Goal: Manage account settings

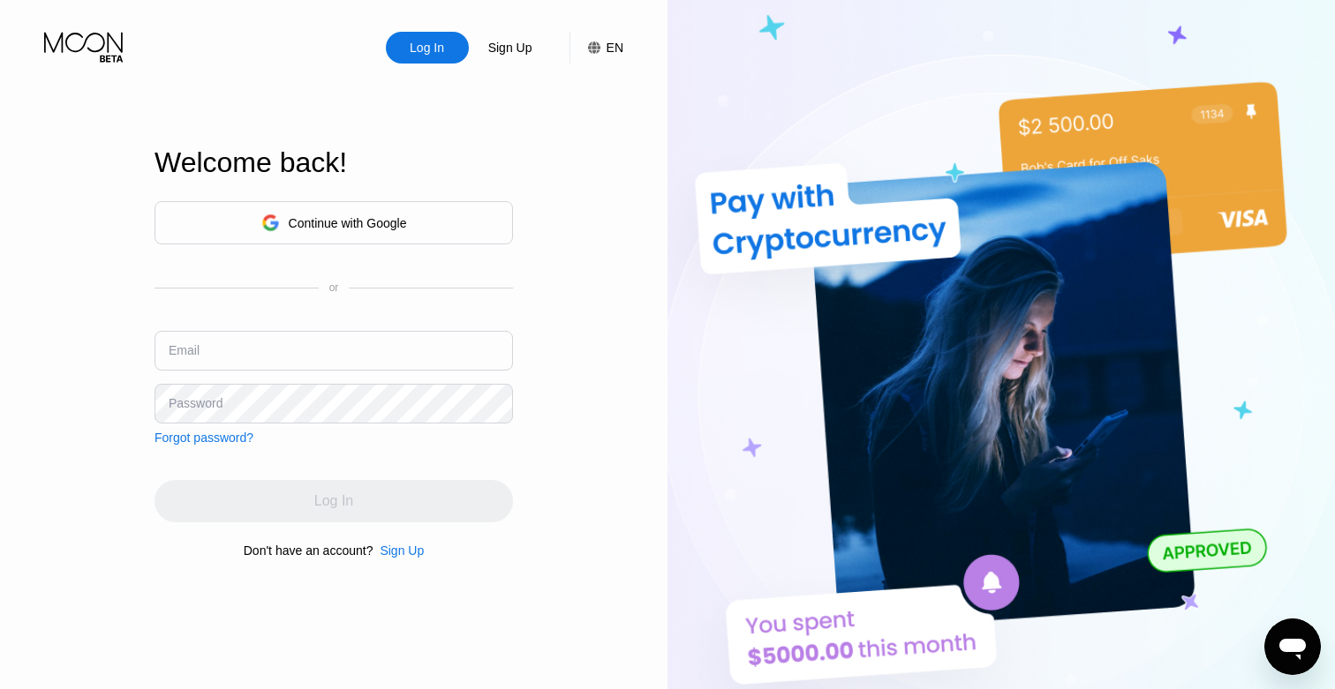
click at [351, 350] on input "text" at bounding box center [333, 351] width 358 height 40
type input "[EMAIL_ADDRESS][DOMAIN_NAME]"
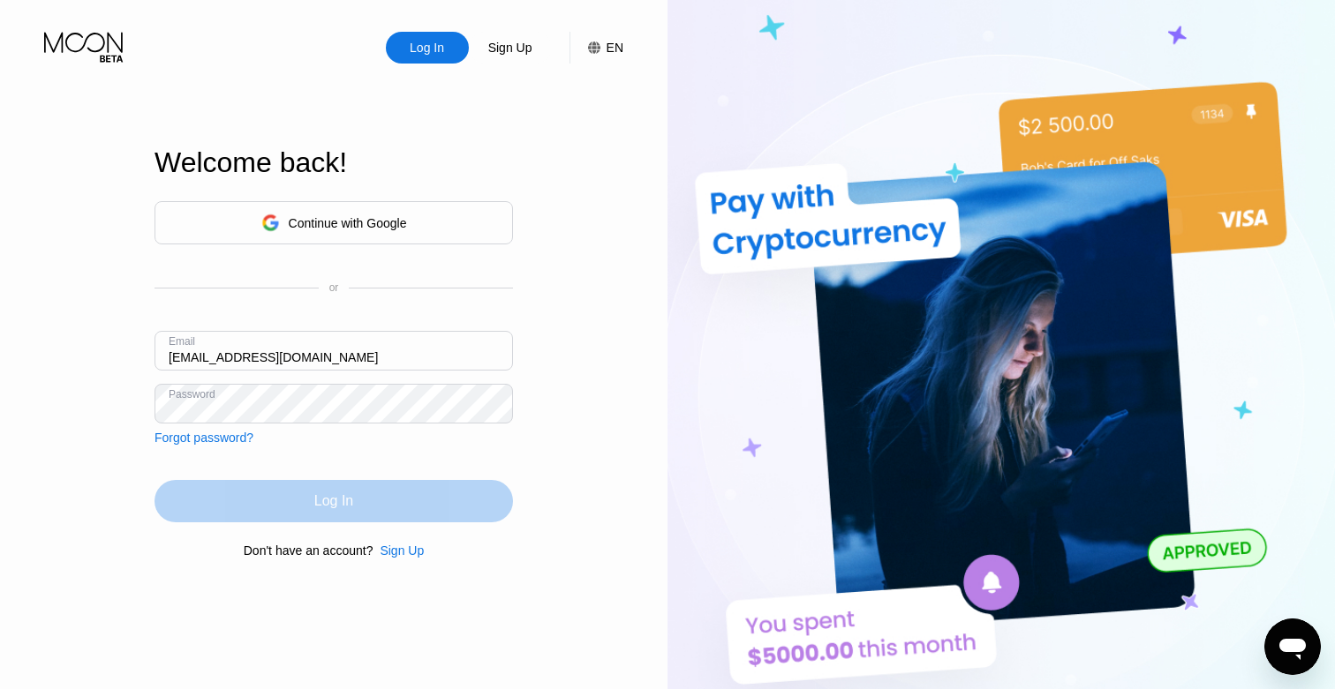
click at [348, 499] on div "Log In" at bounding box center [333, 502] width 39 height 18
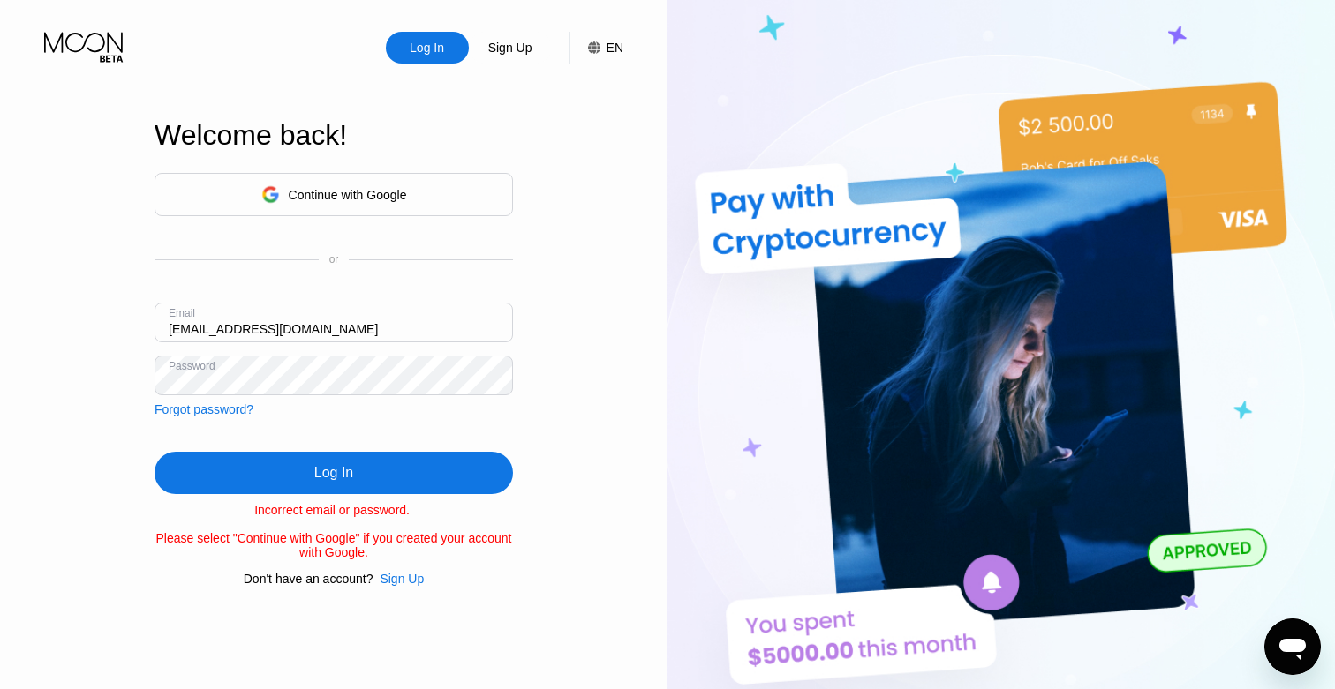
click at [433, 448] on div "Continue with Google or Email binanbnb@outlook.com Password Forgot password? Lo…" at bounding box center [333, 379] width 358 height 413
click at [372, 465] on div "Log In" at bounding box center [333, 473] width 358 height 42
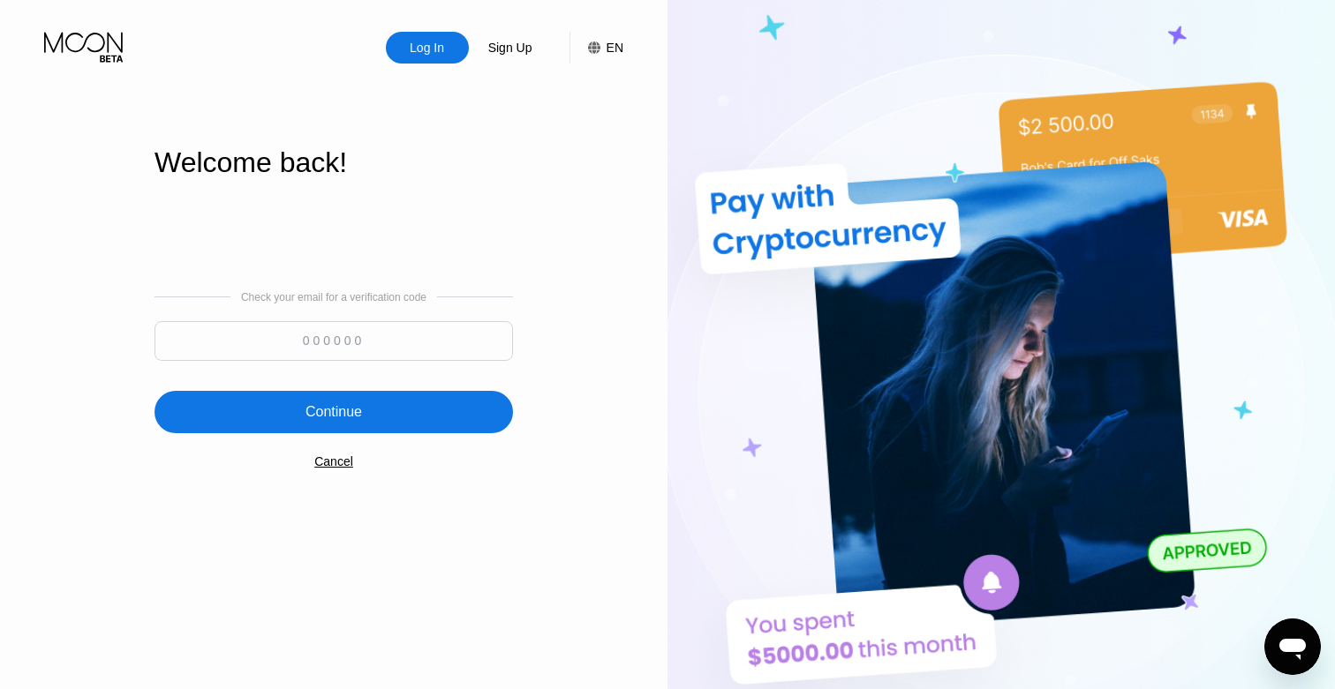
click at [388, 357] on input at bounding box center [333, 341] width 358 height 40
paste input "206128"
type input "206128"
click at [392, 413] on div "Continue" at bounding box center [333, 412] width 358 height 42
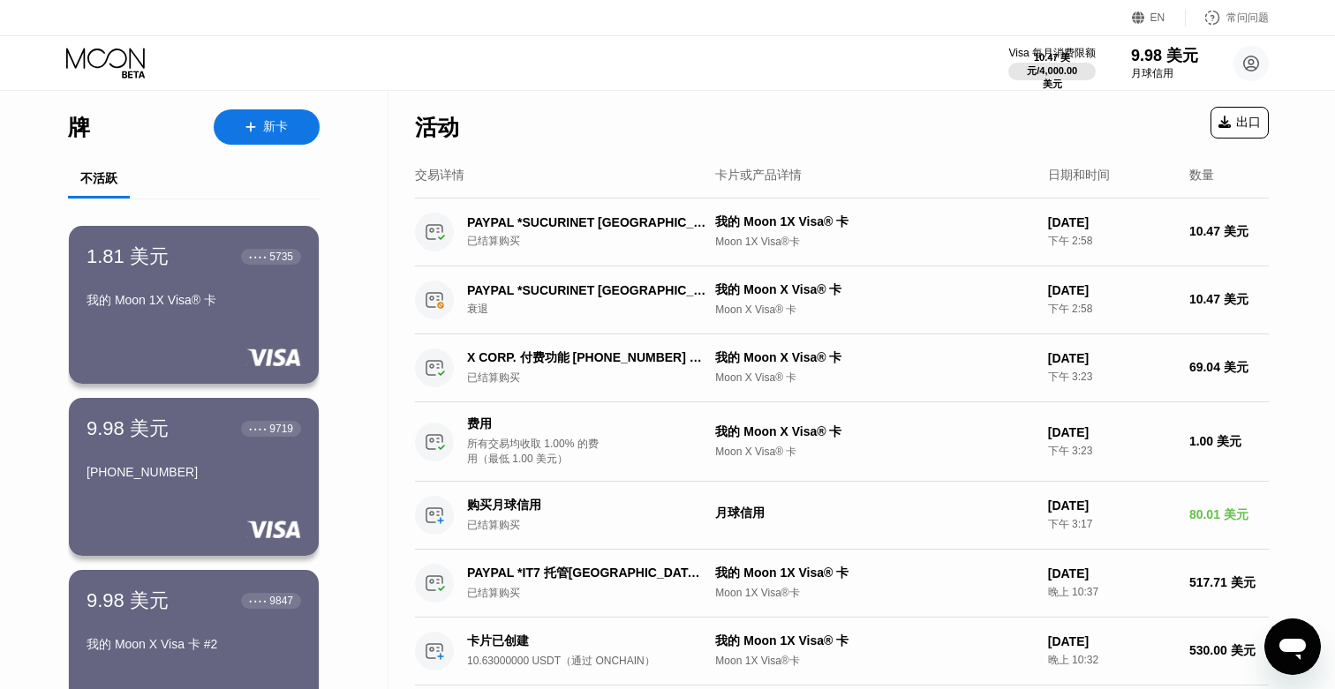
click at [1141, 142] on div "活动 出口" at bounding box center [842, 123] width 854 height 62
click at [1048, 71] on font "4,000.00 美元" at bounding box center [1059, 77] width 41 height 25
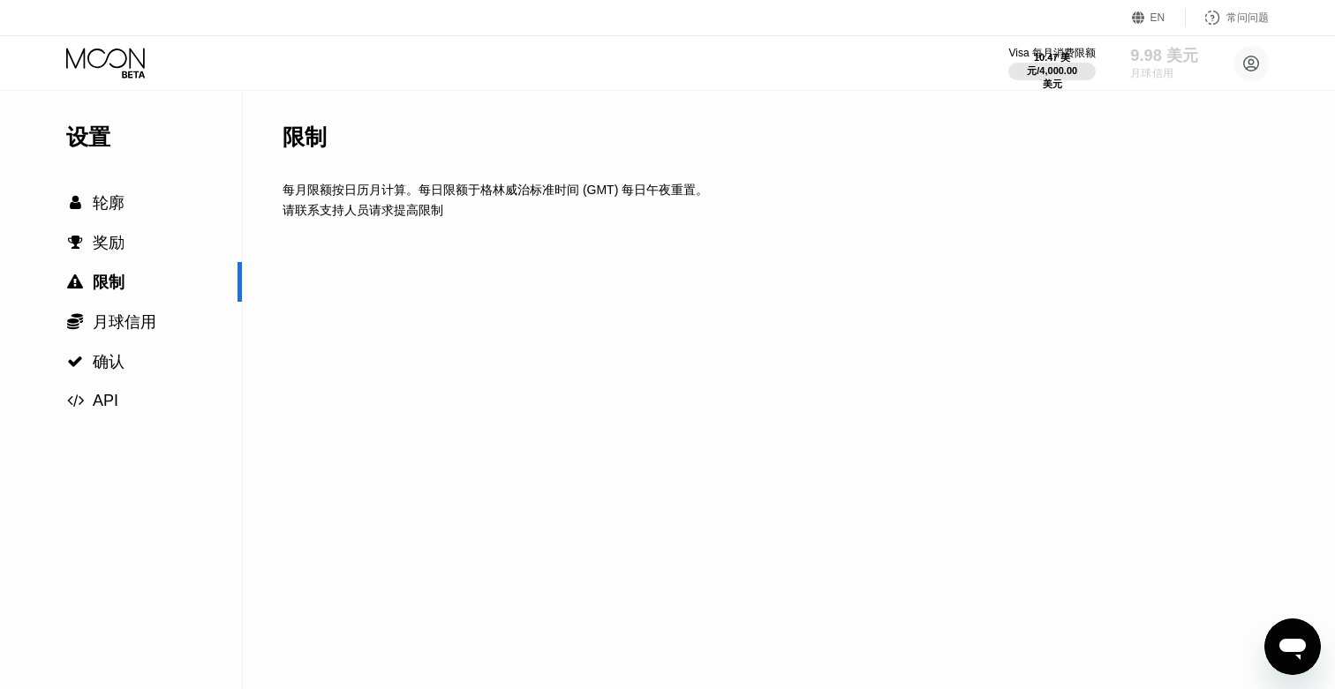
click at [1145, 63] on font "9.98 美元" at bounding box center [1164, 56] width 69 height 18
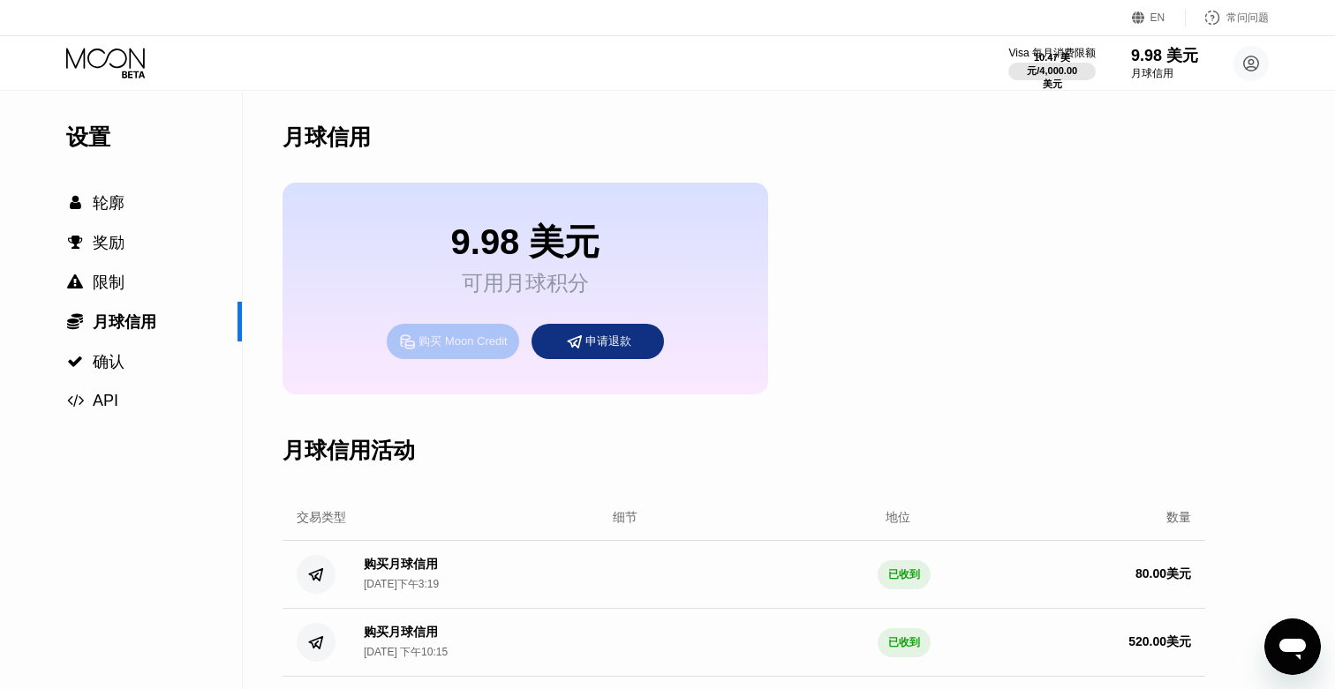
click at [465, 348] on font "购买 Moon Credit" at bounding box center [462, 341] width 88 height 13
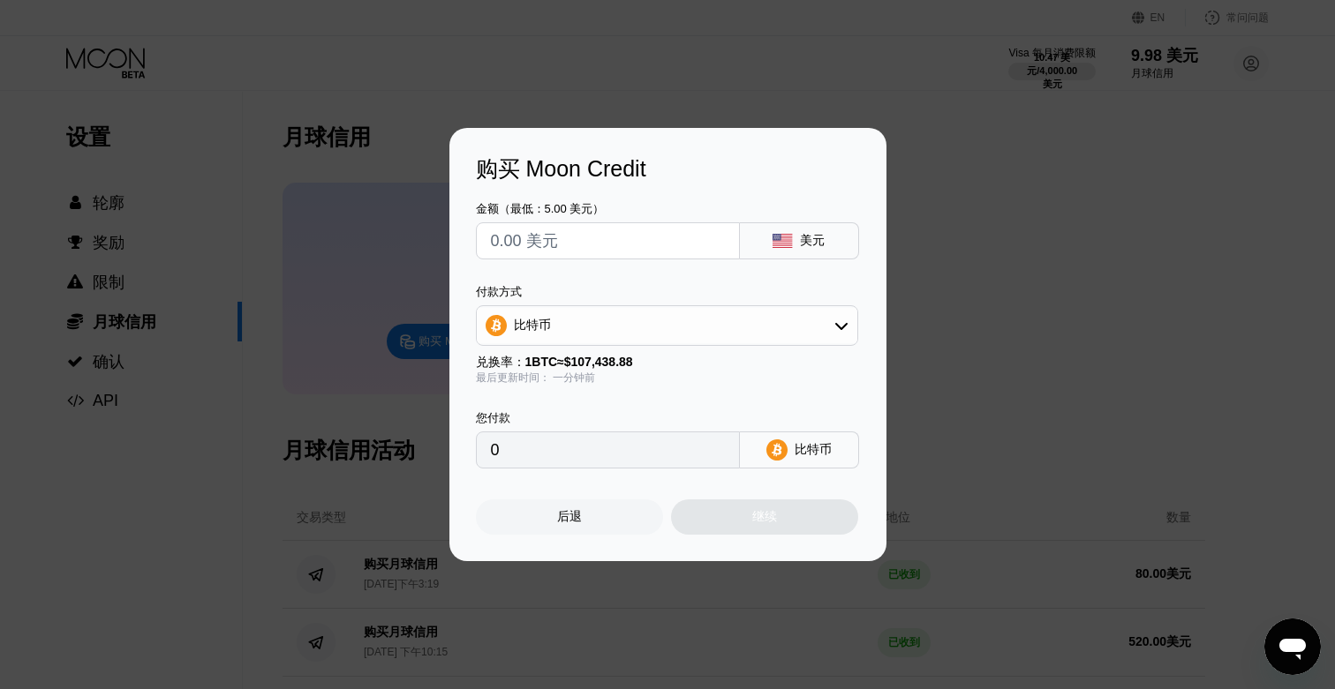
click at [689, 243] on input "text" at bounding box center [608, 240] width 234 height 35
type input "$3"
type input "0.00002793"
type input "$30"
type input "0.00027923"
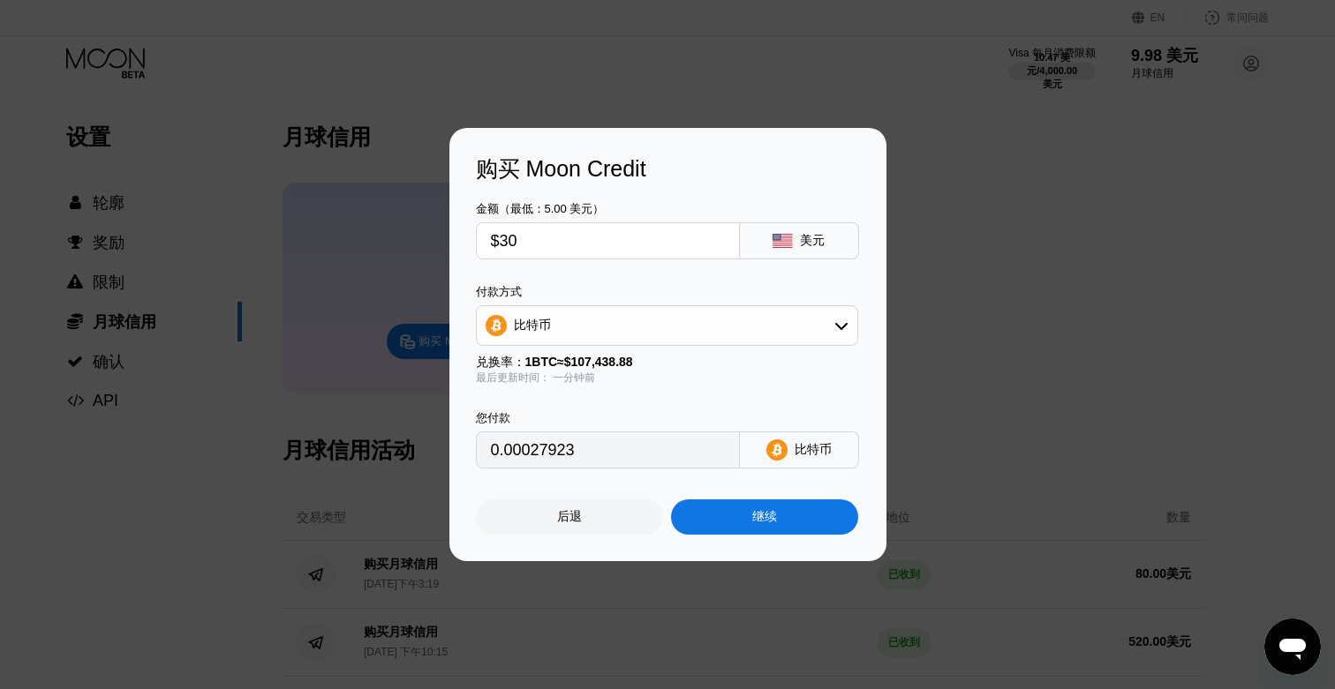
type input "$300"
type input "0.00279229"
type input "$300"
click at [797, 302] on div "付款方式 比特币" at bounding box center [667, 315] width 382 height 62
click at [792, 320] on div "比特币" at bounding box center [667, 325] width 380 height 35
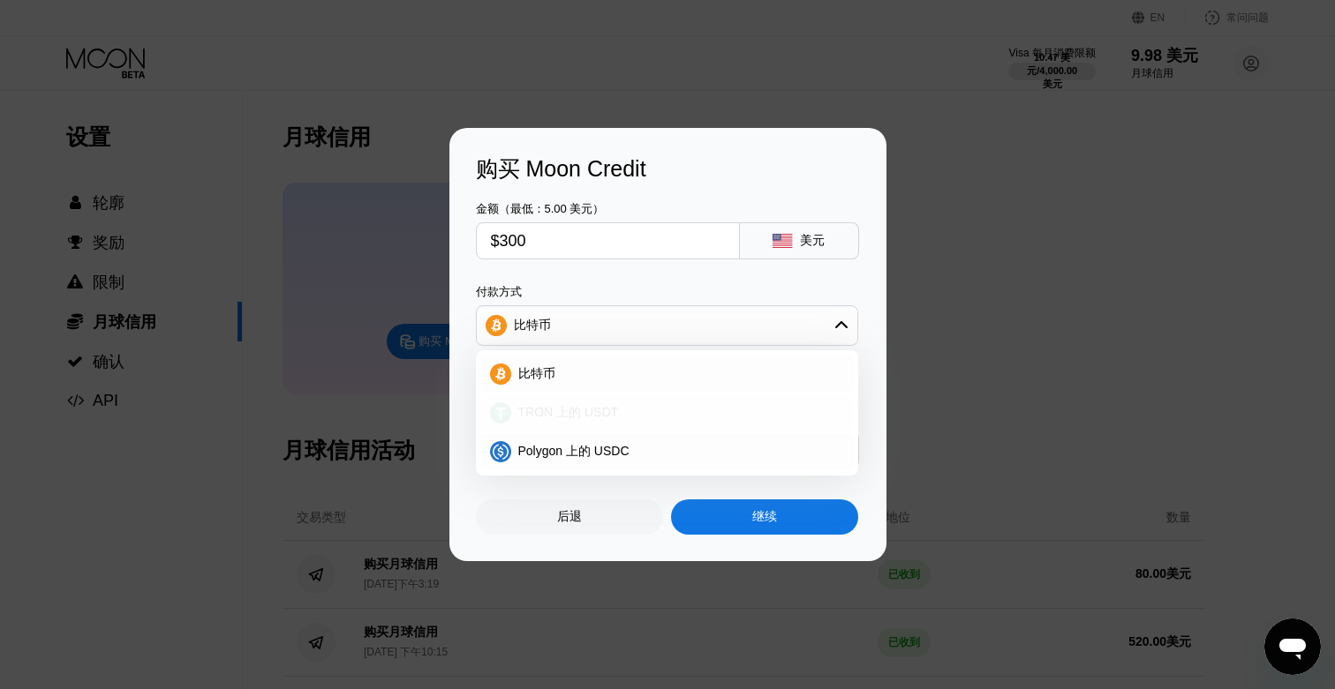
click at [681, 406] on div "TRON 上的 USDT" at bounding box center [677, 413] width 333 height 16
type input "303.03"
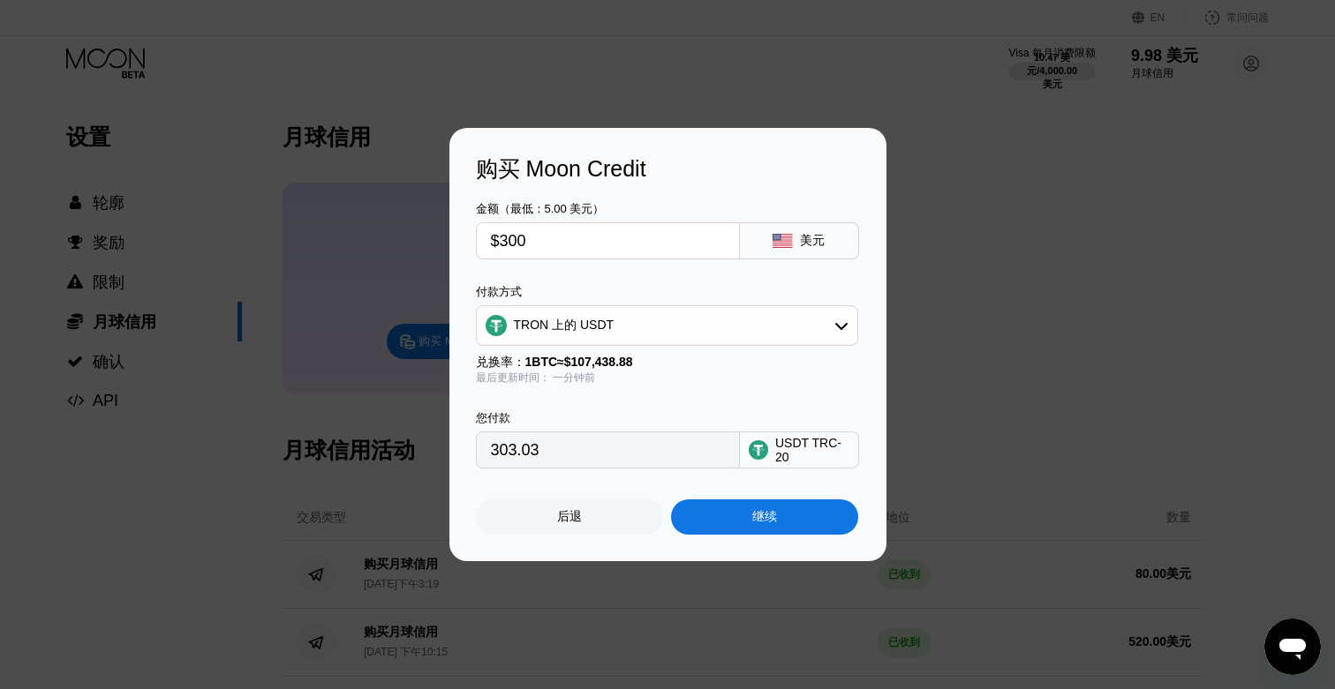
click at [633, 498] on div "后退 继续" at bounding box center [668, 502] width 384 height 66
click at [719, 525] on div "继续" at bounding box center [764, 517] width 187 height 35
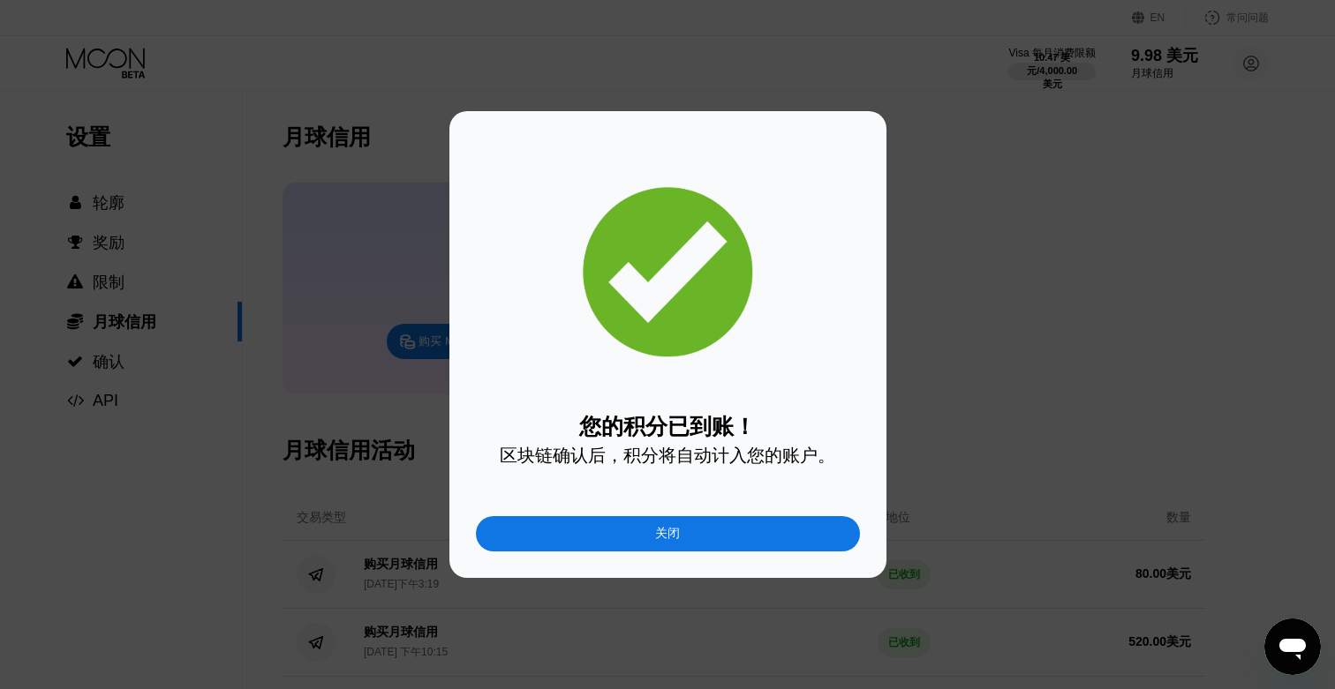
click at [749, 521] on div "关闭" at bounding box center [668, 533] width 384 height 35
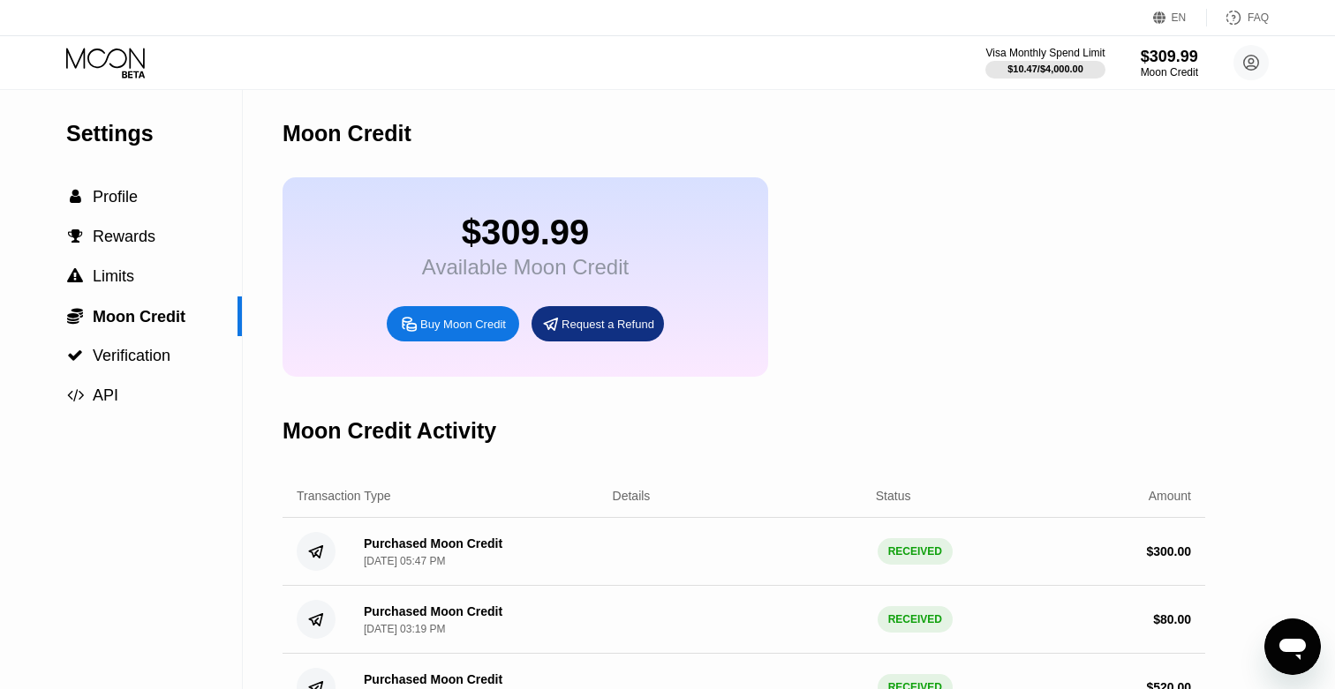
click at [95, 69] on icon at bounding box center [107, 63] width 82 height 31
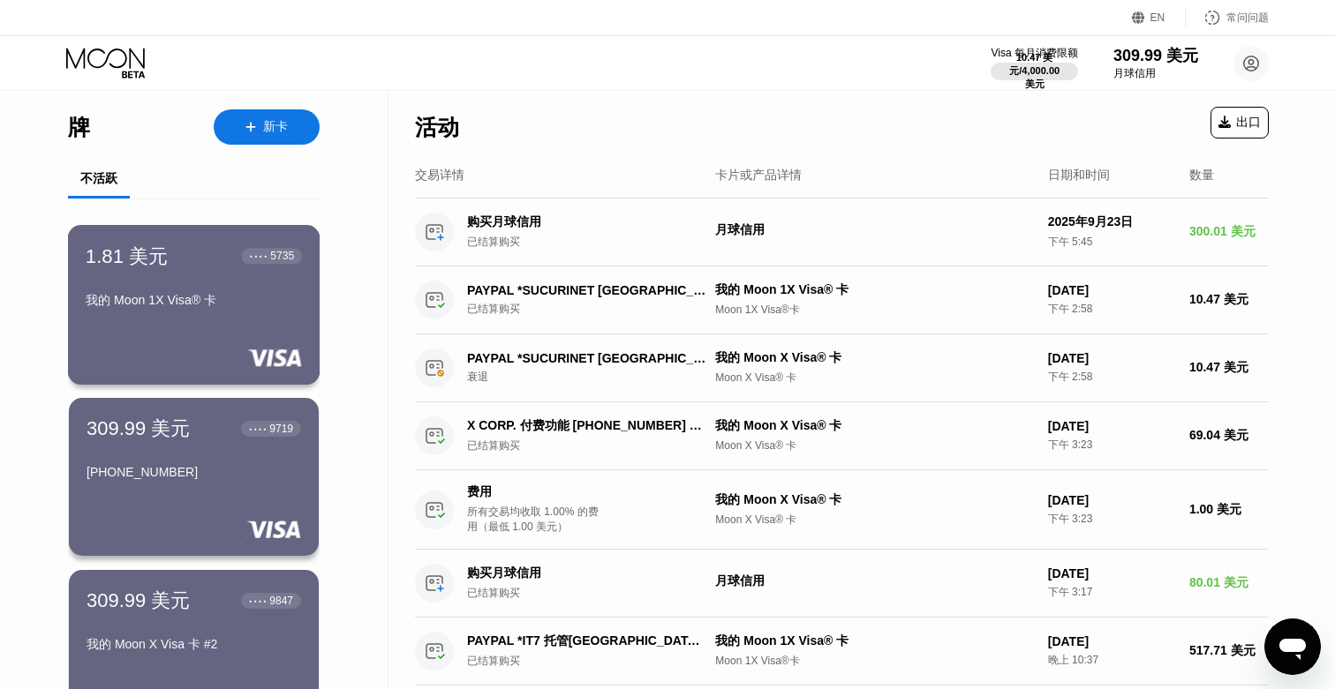
click at [241, 333] on div "1.81 美元 ● ● ● ● 5735 我的 Moon 1X Visa® 卡" at bounding box center [194, 305] width 252 height 160
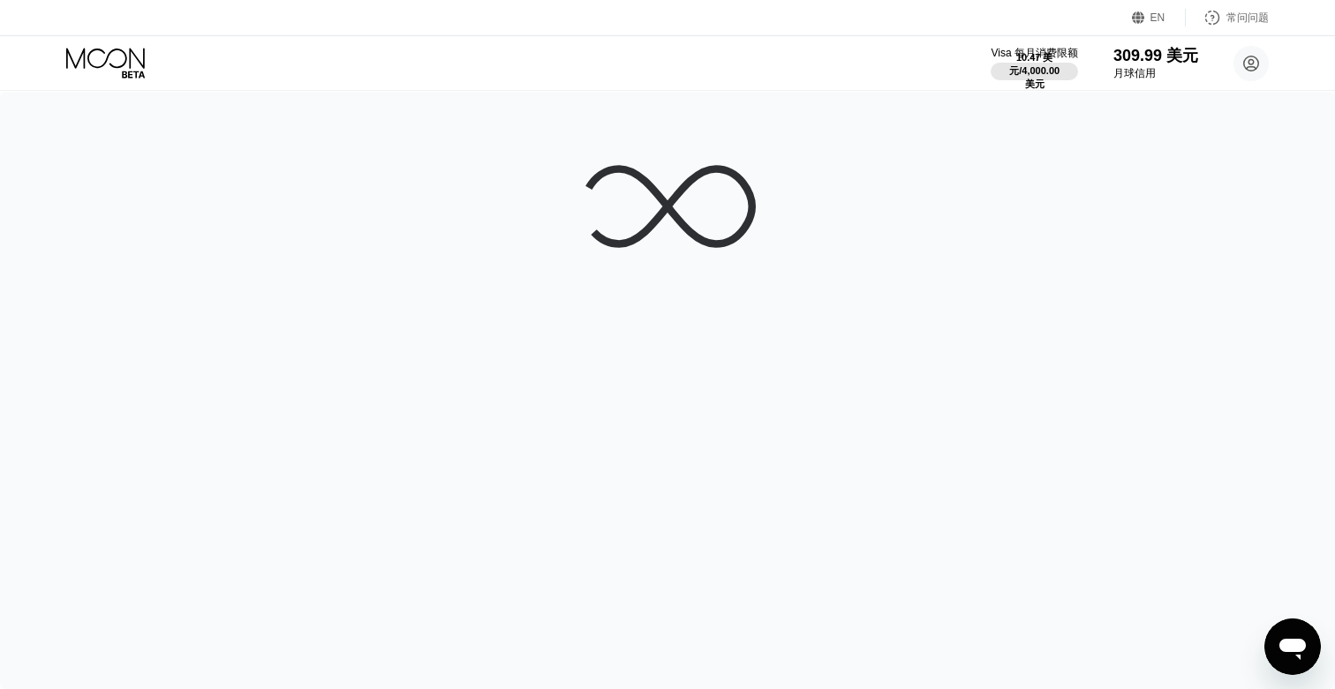
click at [603, 333] on div at bounding box center [667, 391] width 1335 height 598
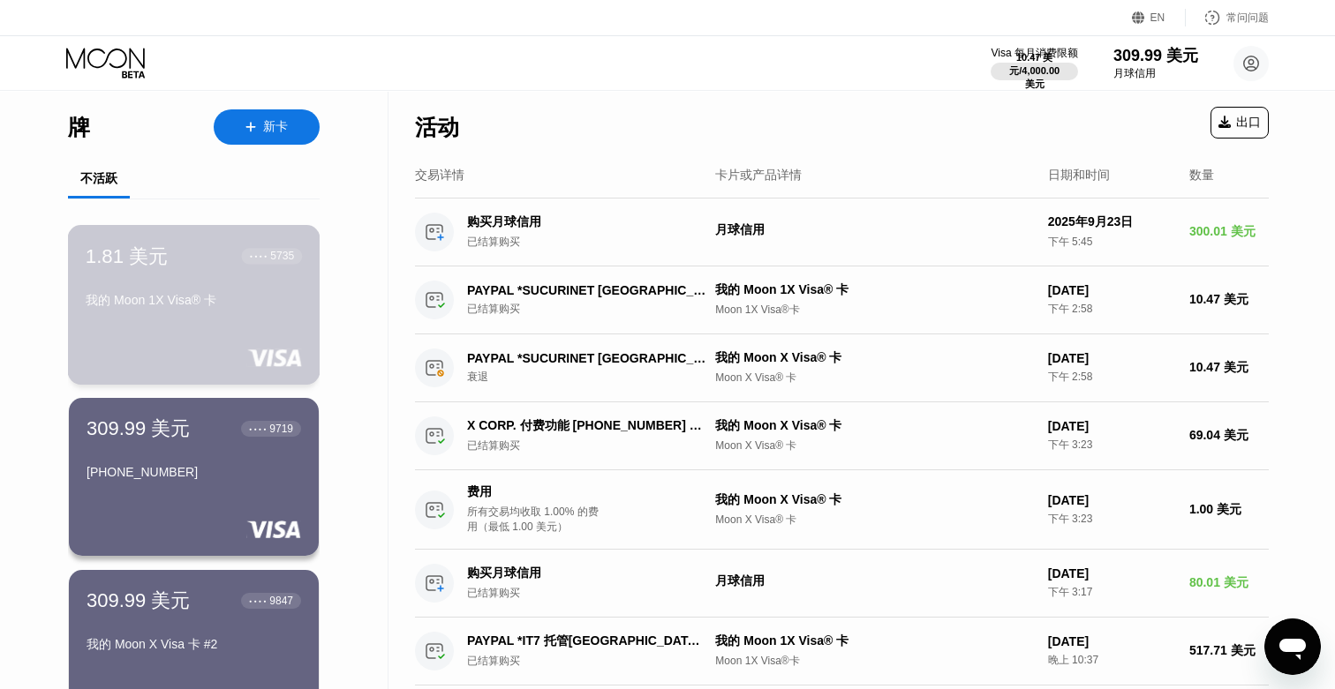
click at [237, 326] on div "1.81 美元 ● ● ● ● 5735 我的 Moon 1X Visa® 卡" at bounding box center [194, 305] width 252 height 160
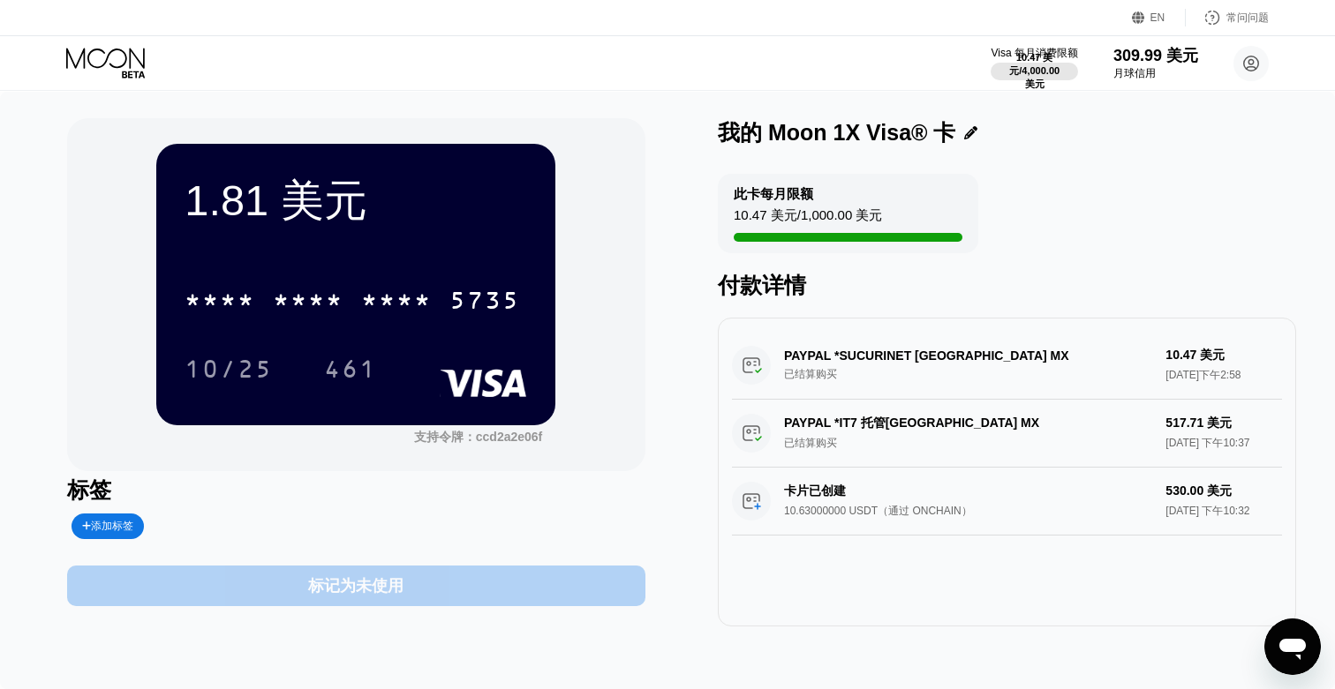
click at [414, 576] on div "标记为未使用" at bounding box center [356, 586] width 578 height 41
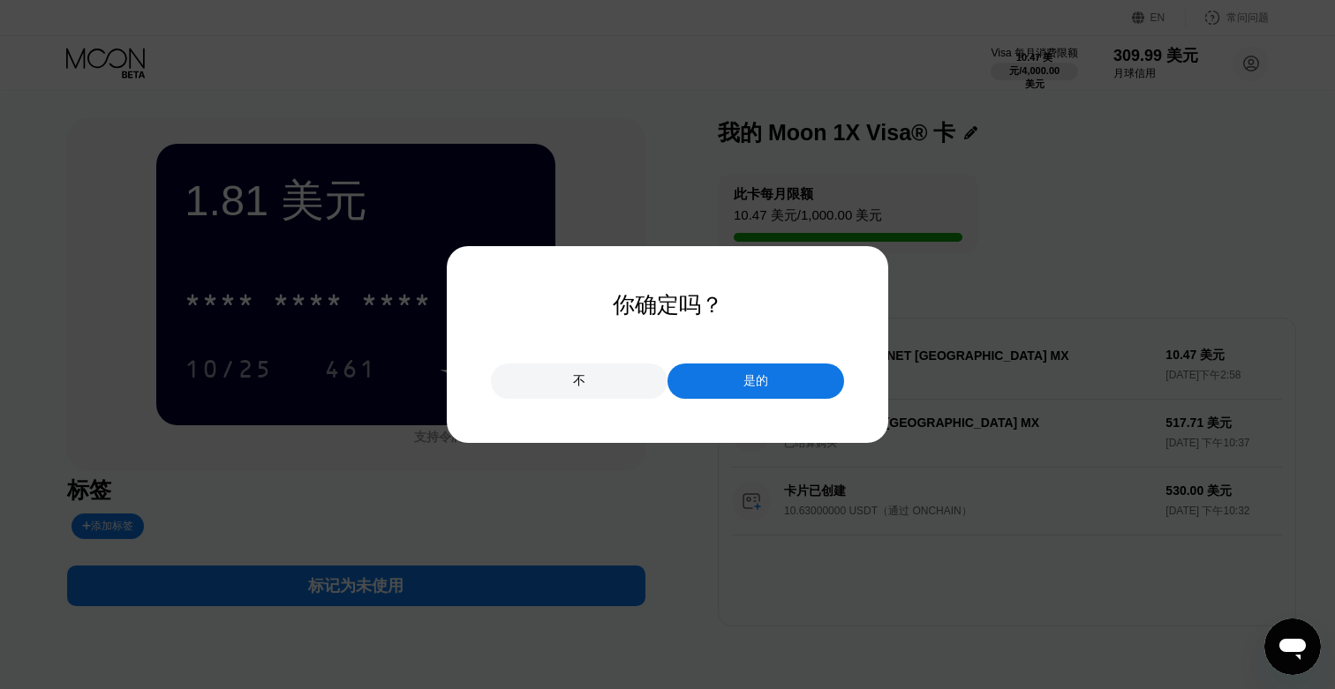
click at [799, 389] on div "是的" at bounding box center [755, 381] width 177 height 35
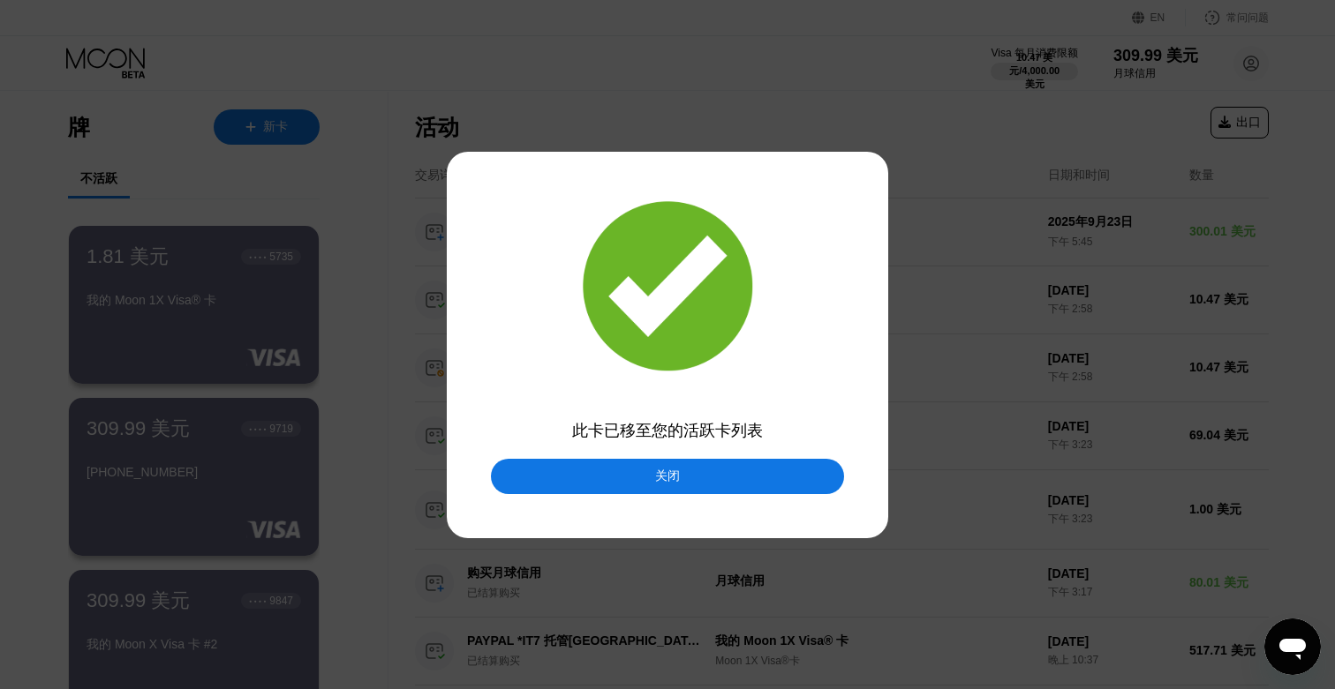
click at [729, 454] on div at bounding box center [667, 344] width 1335 height 689
click at [725, 464] on div "关闭" at bounding box center [667, 476] width 353 height 35
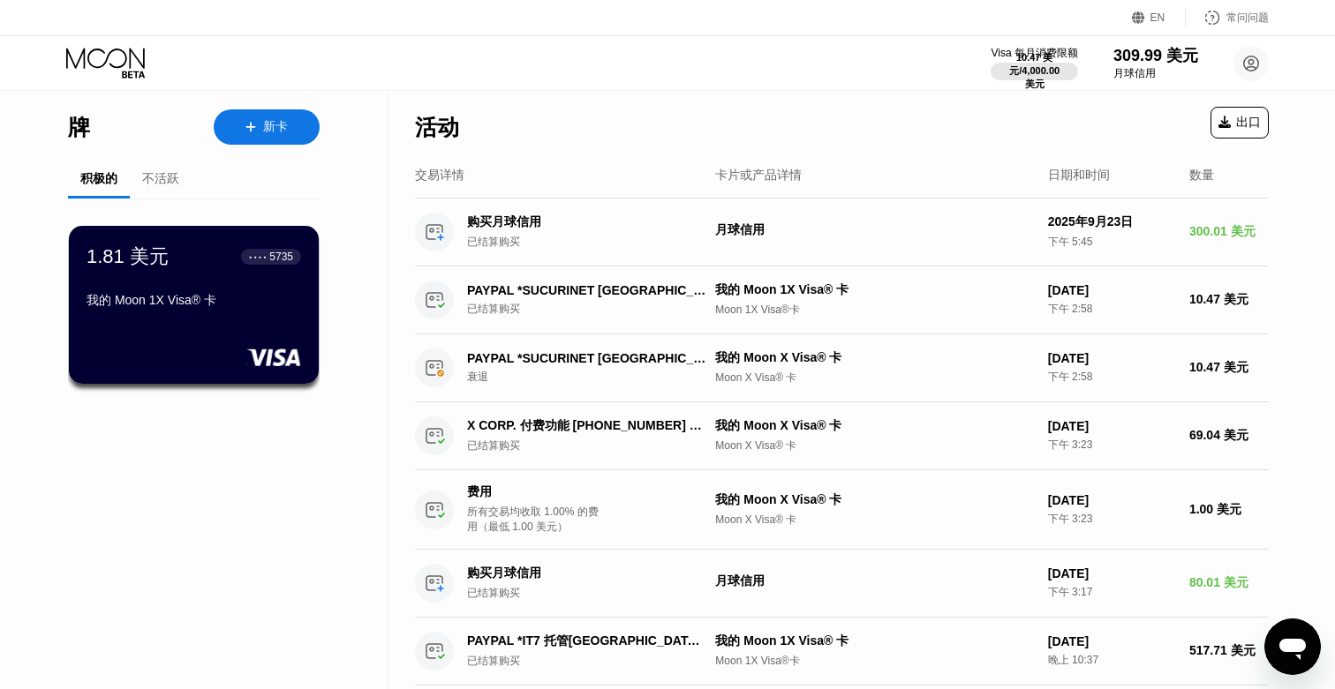
click at [162, 184] on font "不活跃" at bounding box center [160, 178] width 37 height 14
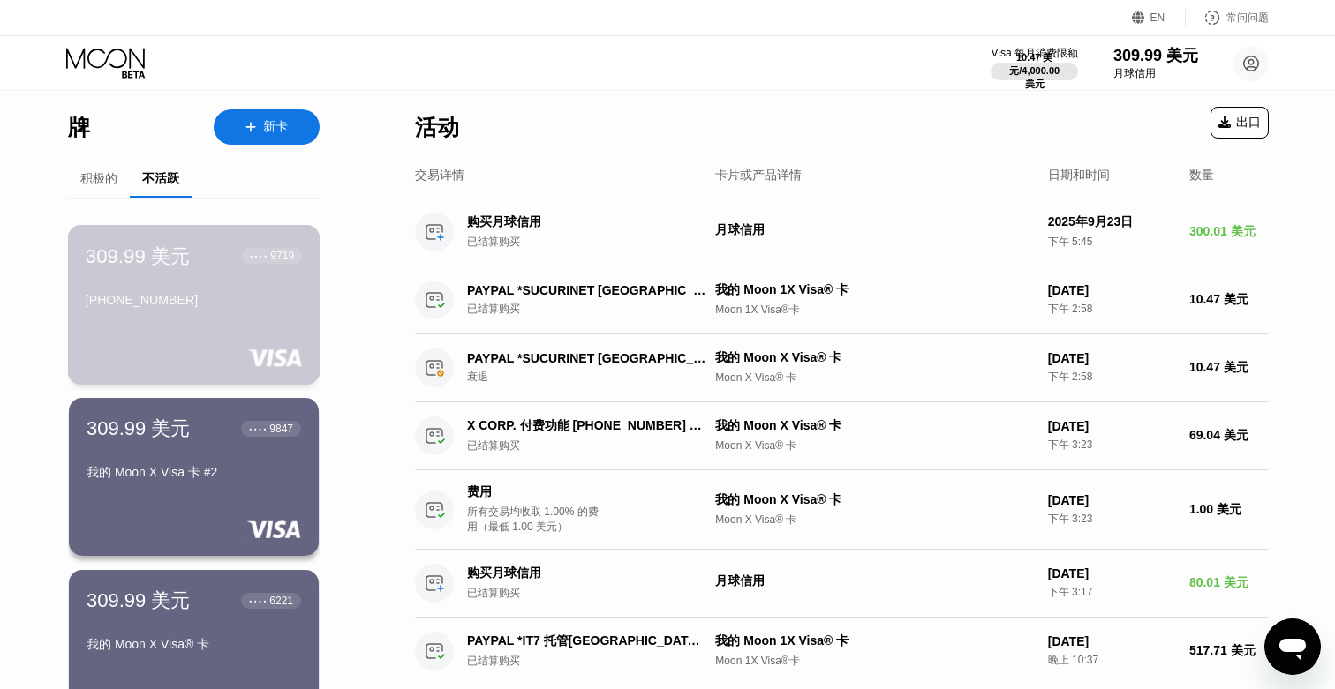
click at [212, 269] on div "309.99 美元 ● ● ● ● 9719" at bounding box center [194, 256] width 216 height 26
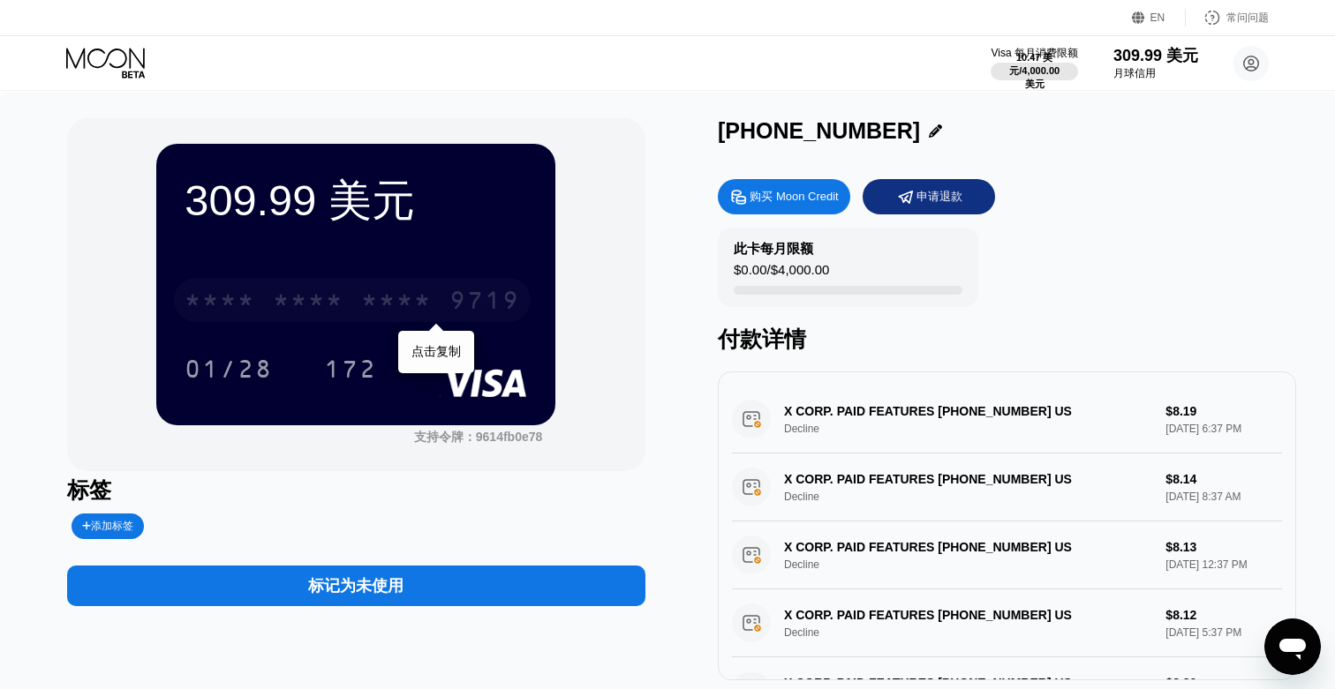
click at [361, 301] on font "*" at bounding box center [370, 303] width 18 height 28
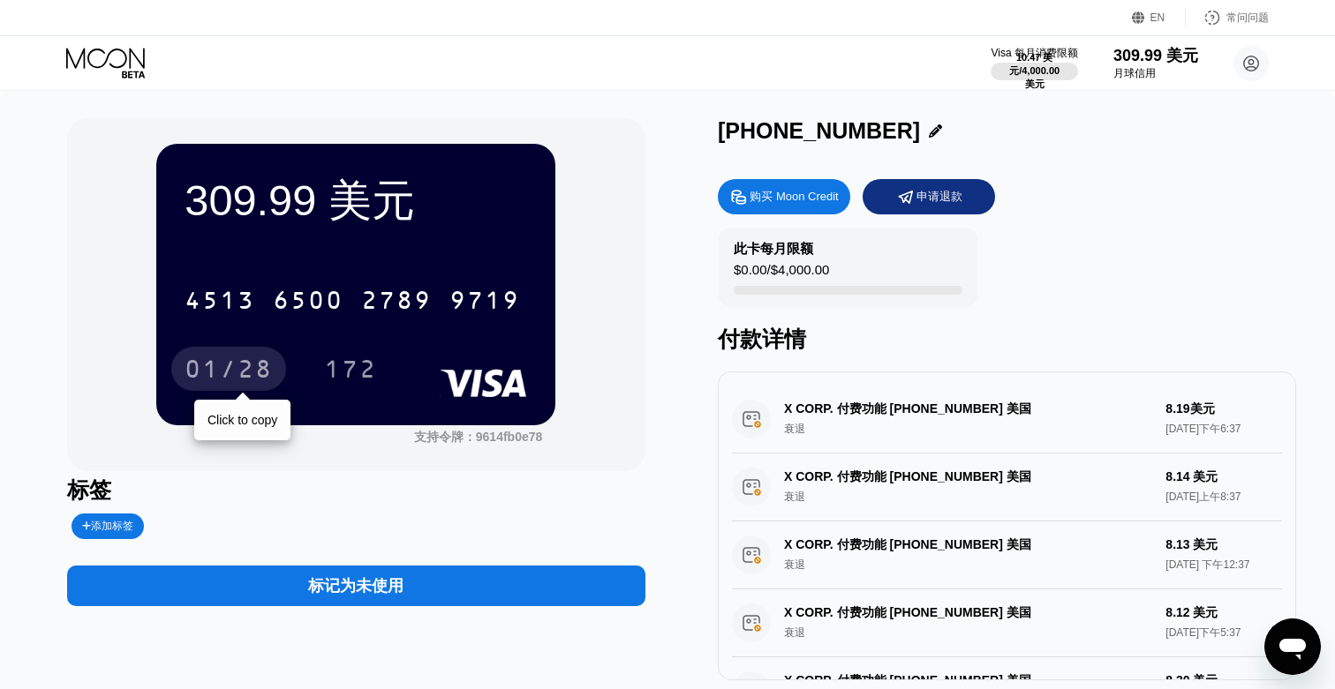
click at [260, 357] on div "01/28" at bounding box center [228, 369] width 115 height 44
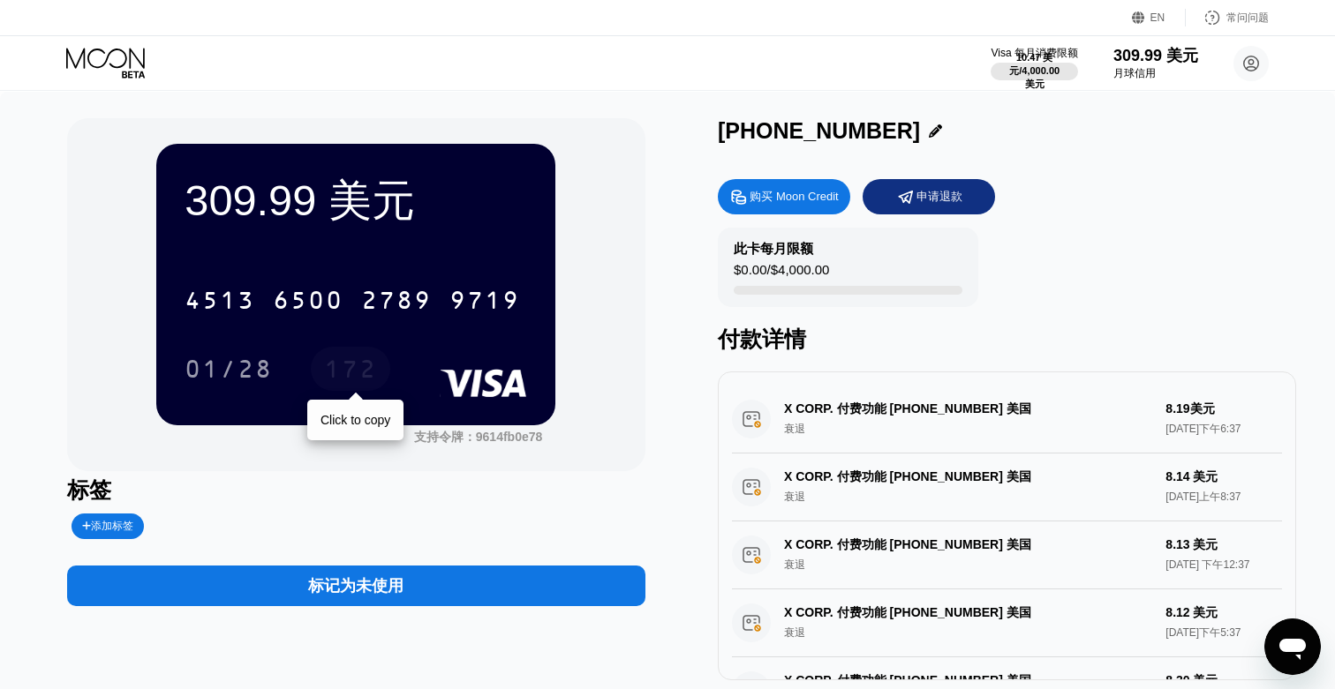
click at [353, 367] on font "172" at bounding box center [350, 371] width 53 height 28
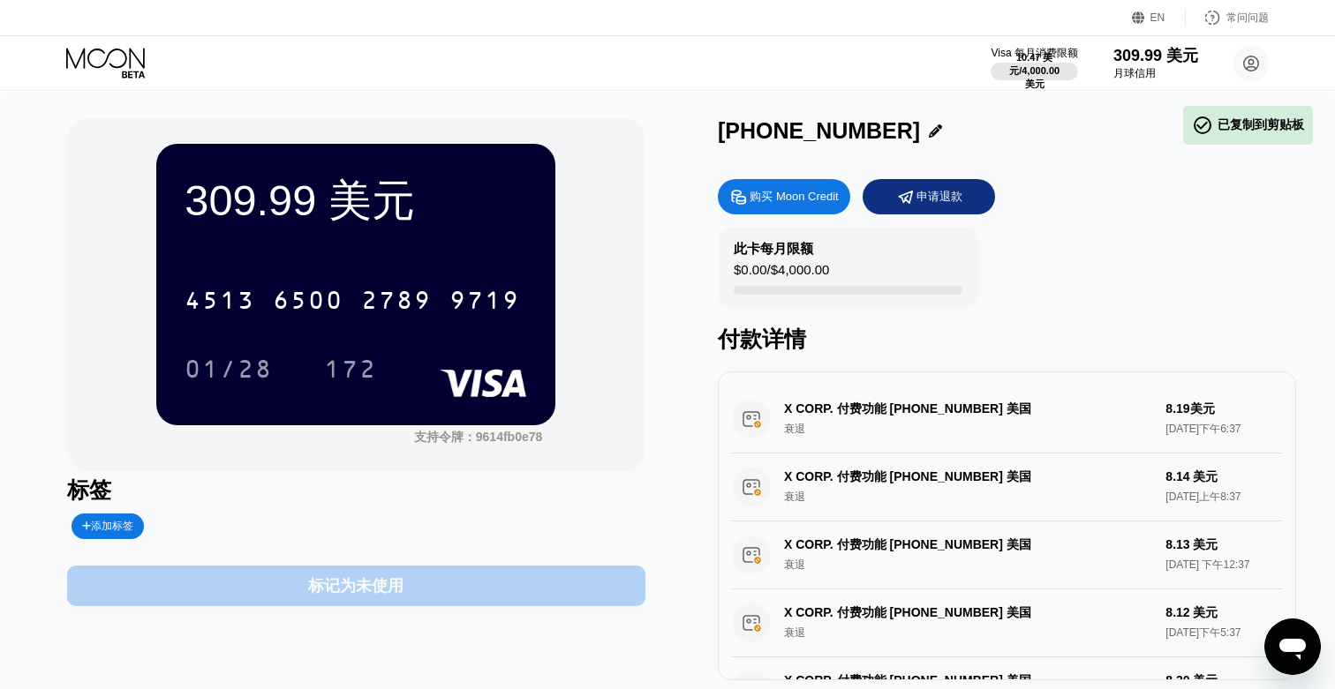
click at [478, 573] on div "标记为未使用" at bounding box center [356, 586] width 578 height 41
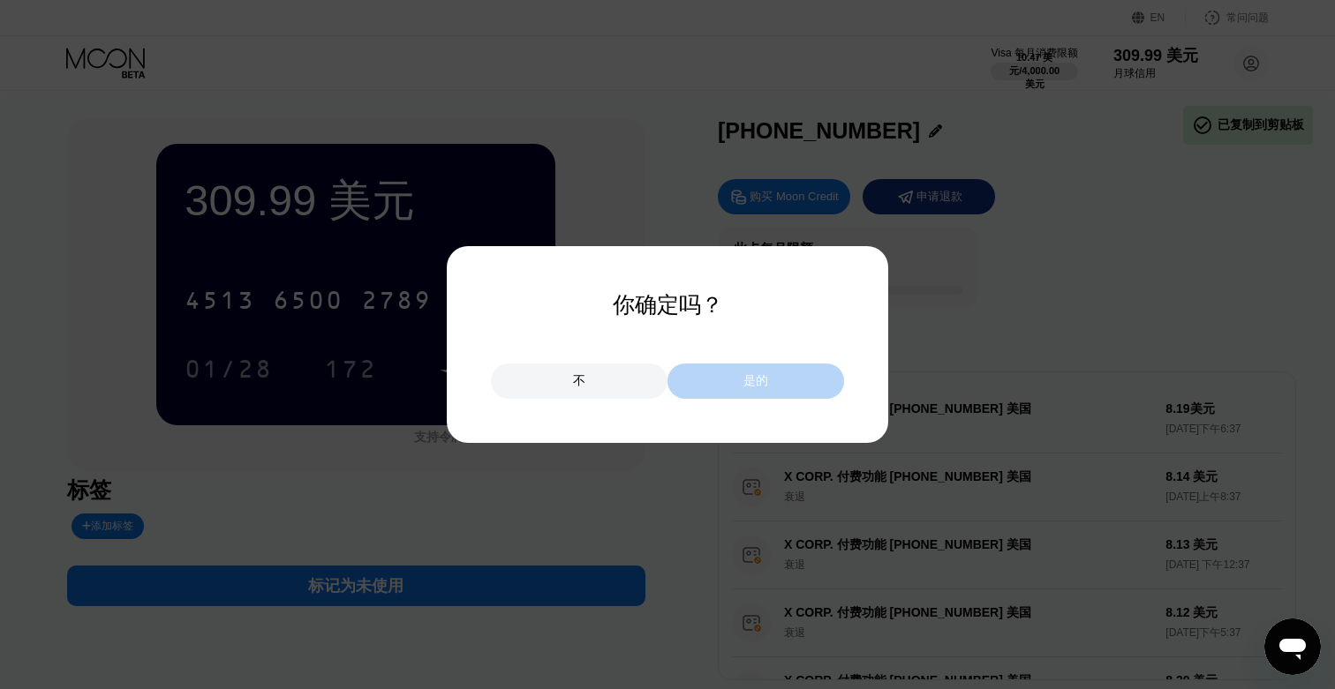
click at [779, 380] on div "是的" at bounding box center [755, 381] width 177 height 35
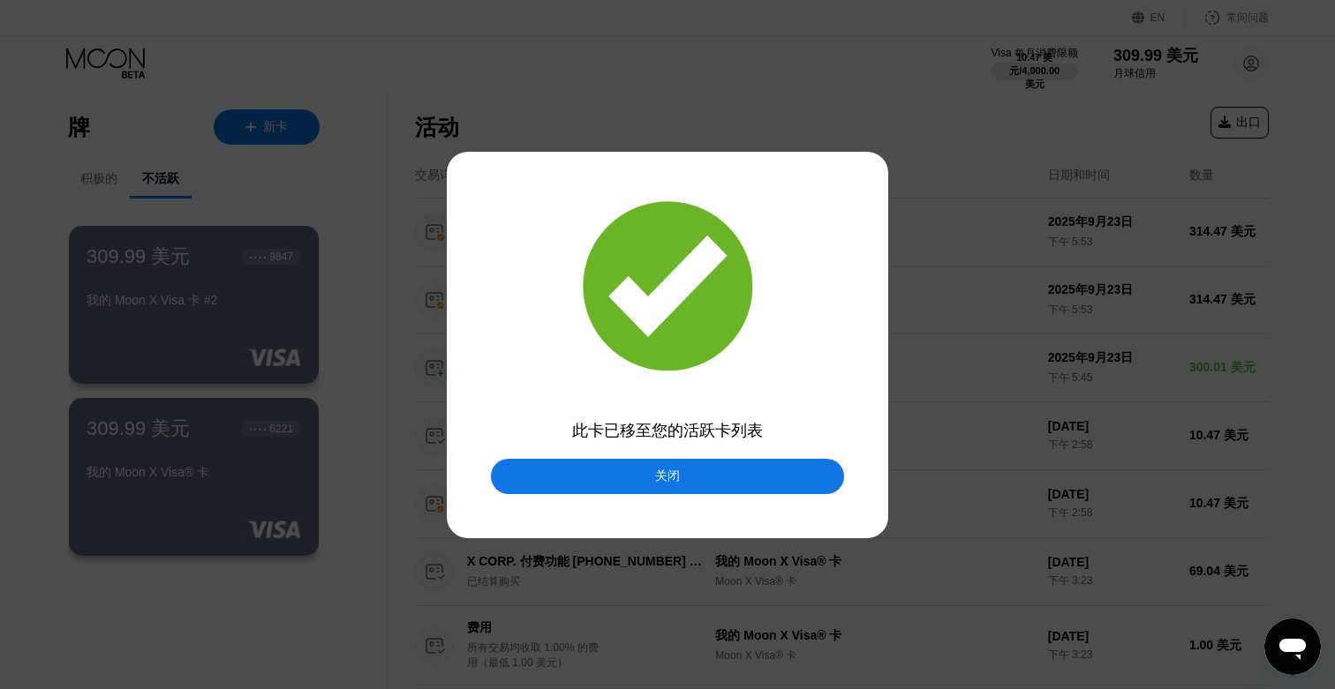
click at [665, 466] on div "关闭" at bounding box center [667, 476] width 353 height 35
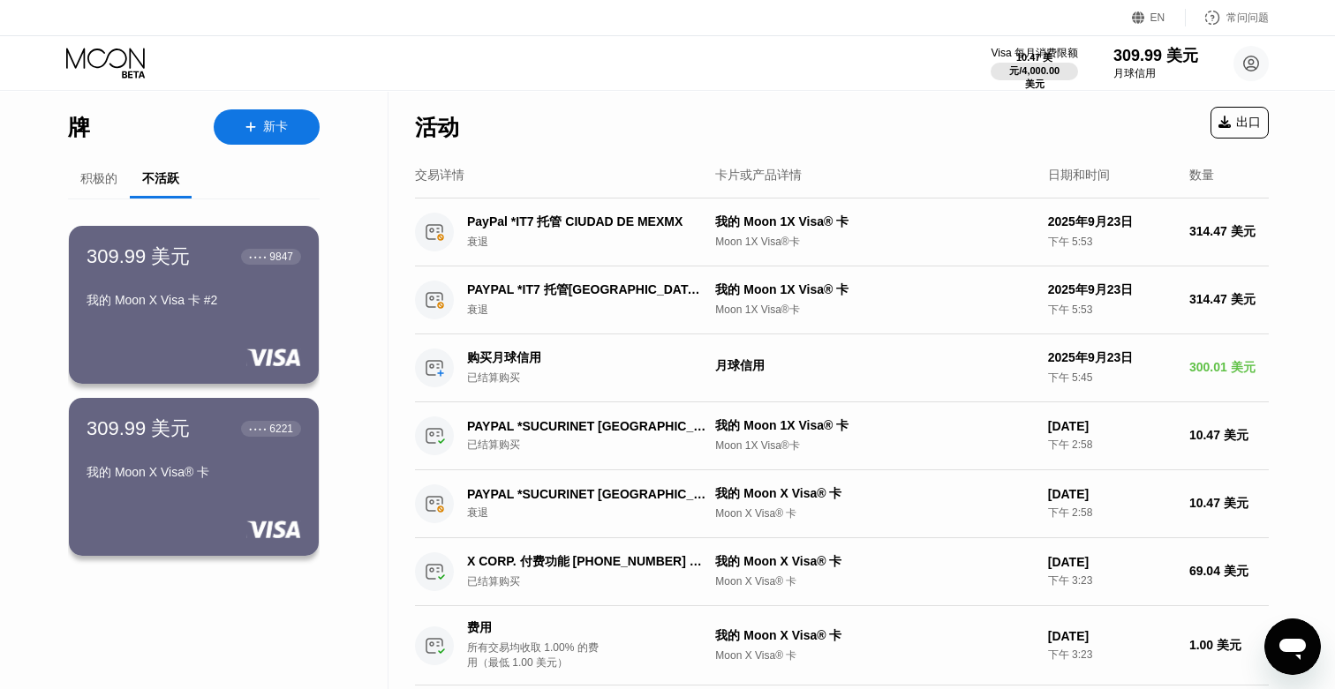
click at [89, 184] on font "积极的" at bounding box center [98, 178] width 37 height 14
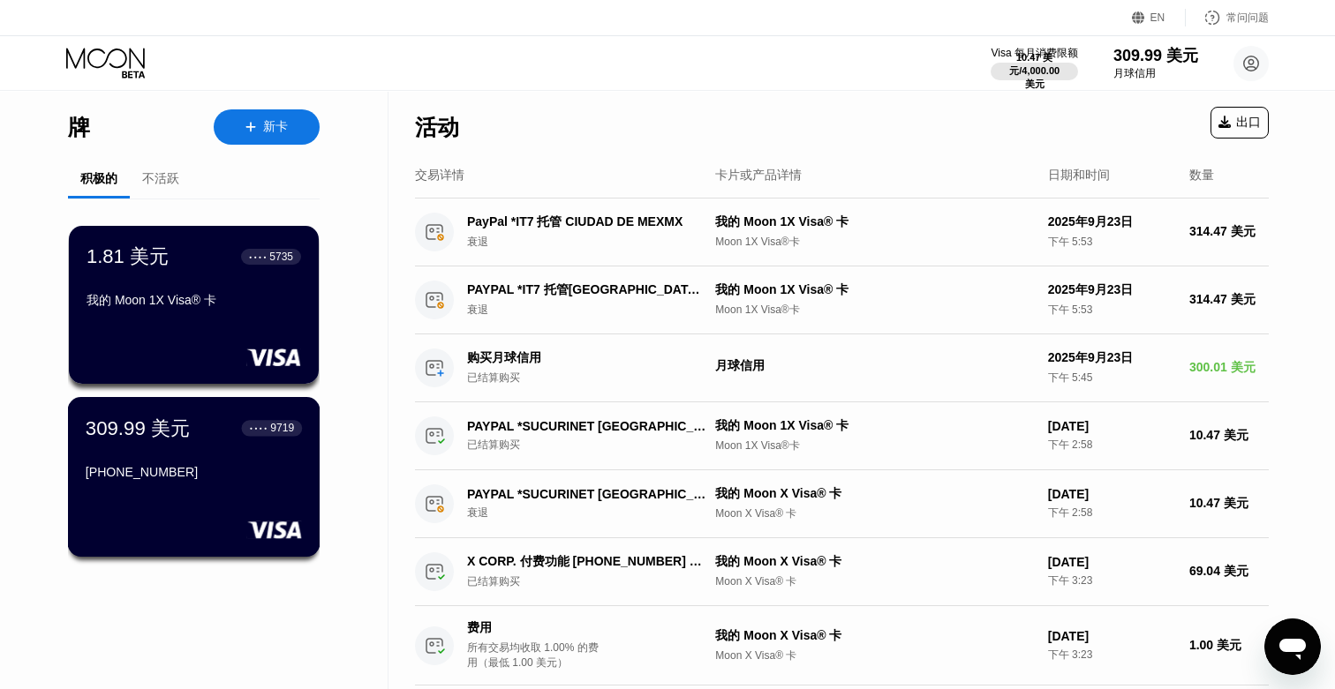
click at [213, 436] on div "309.99 美元 ● ● ● ● 9719" at bounding box center [194, 428] width 216 height 26
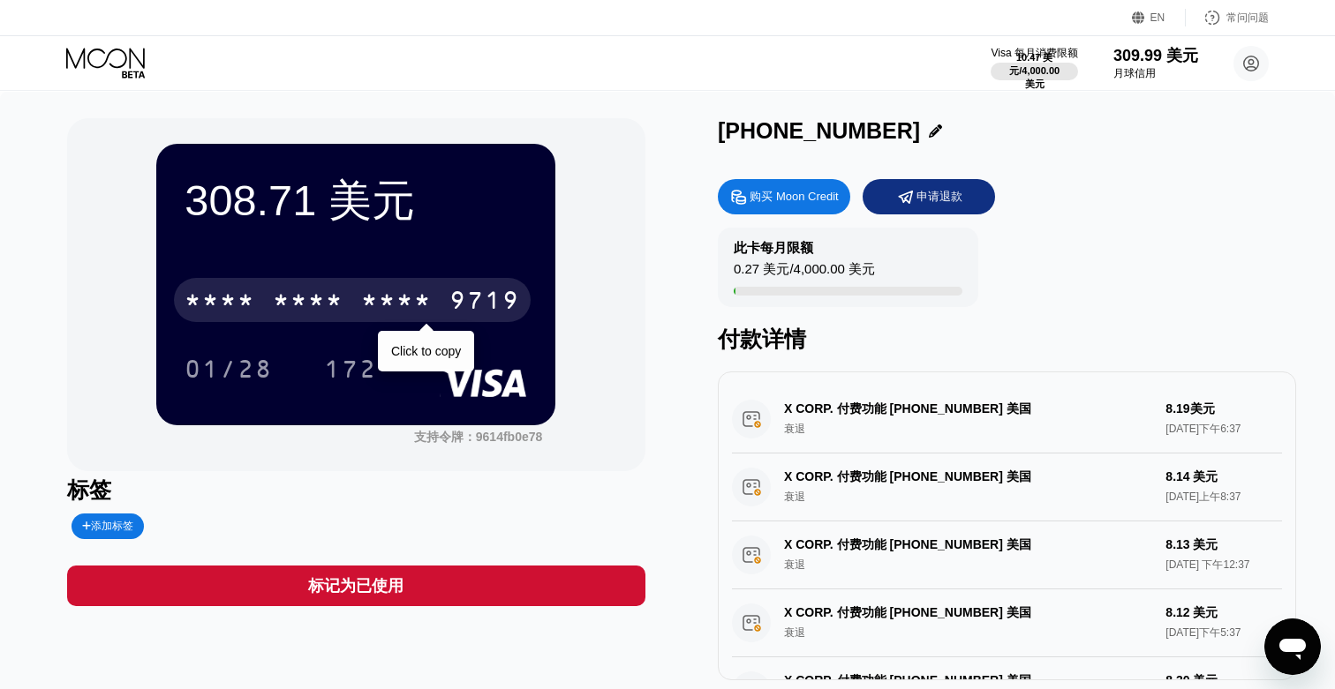
click at [412, 304] on div "* * * *" at bounding box center [396, 303] width 71 height 28
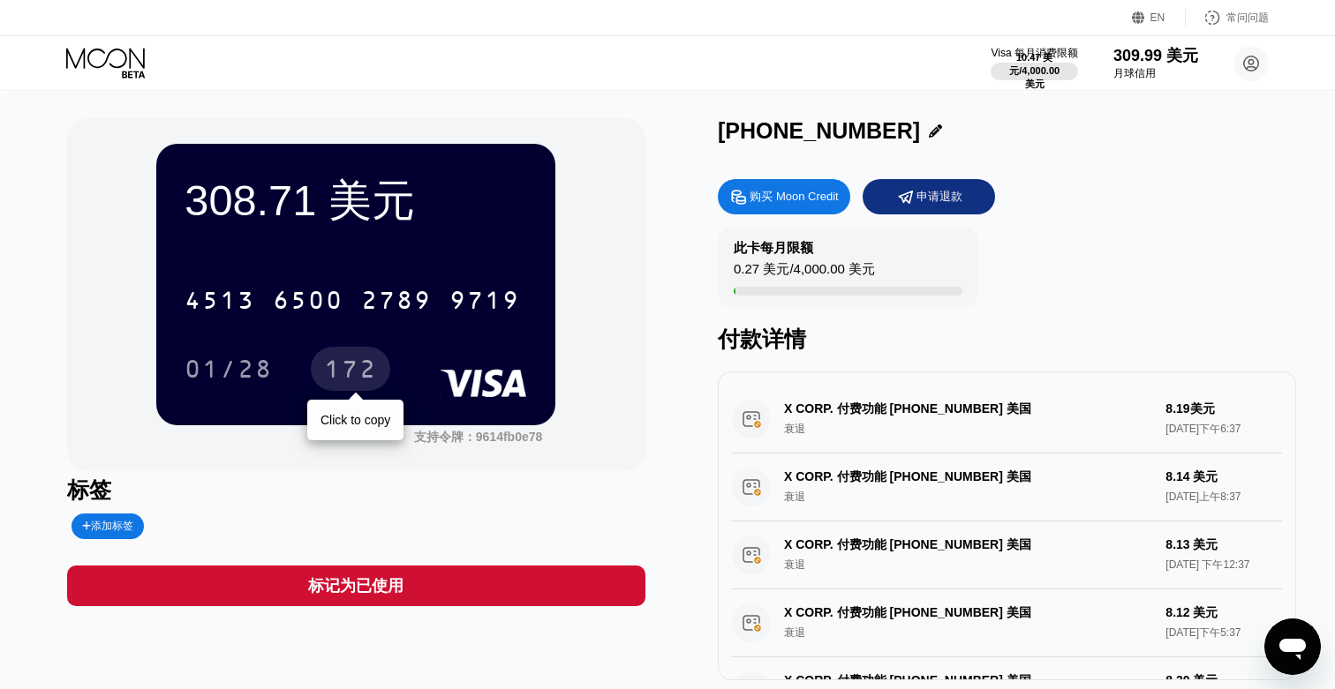
click at [329, 367] on font "172" at bounding box center [350, 371] width 53 height 28
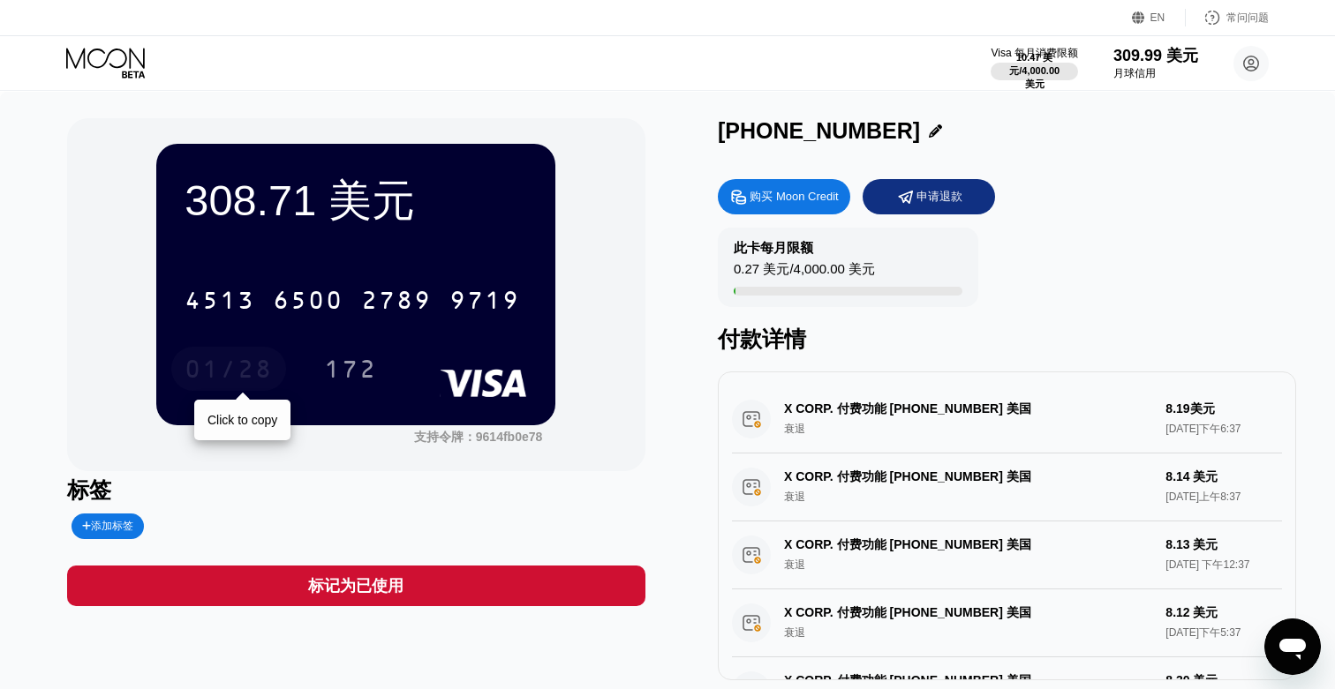
click at [214, 365] on font "01/28" at bounding box center [228, 371] width 88 height 28
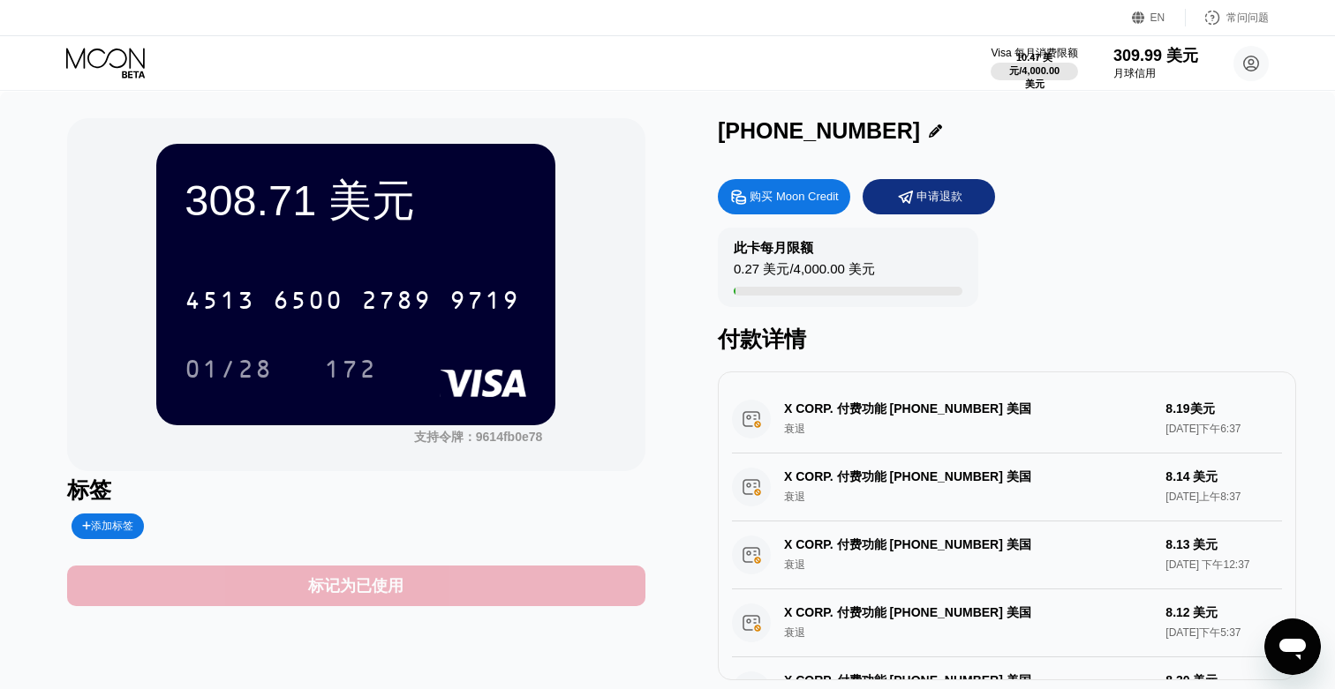
click at [333, 590] on font "标记为已使用" at bounding box center [355, 586] width 95 height 18
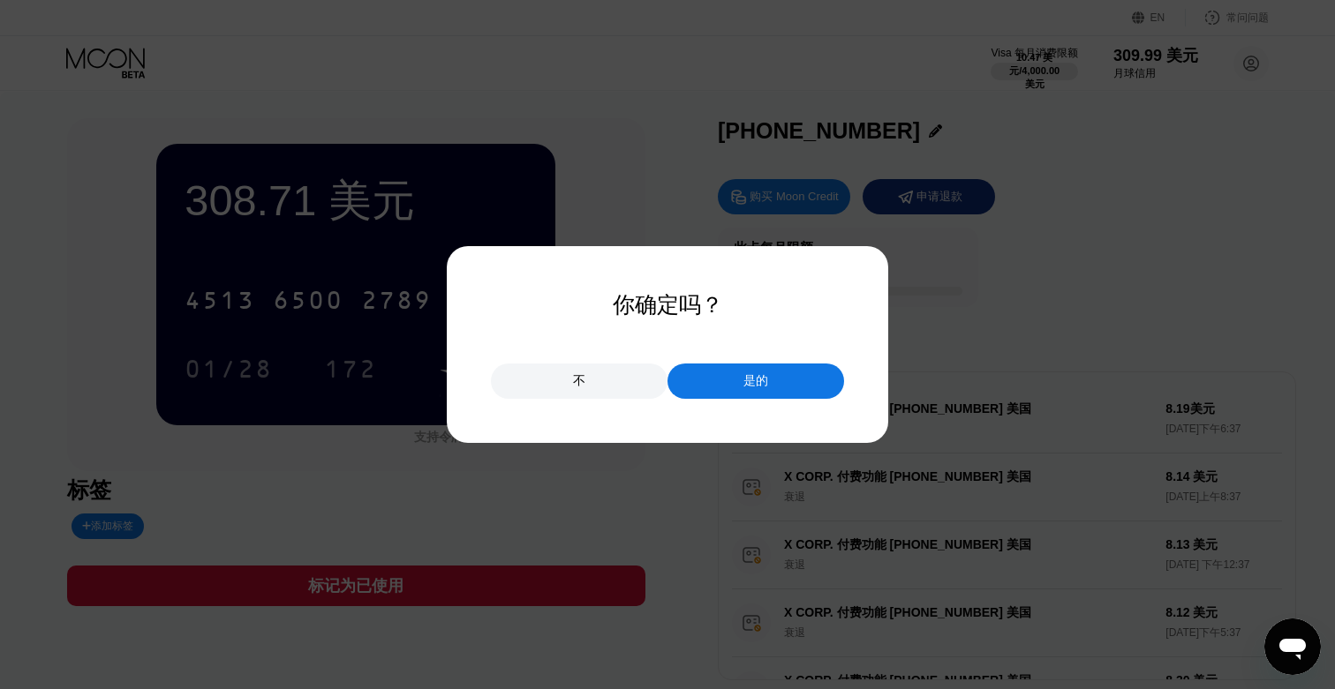
click at [768, 386] on div "是的" at bounding box center [755, 381] width 177 height 35
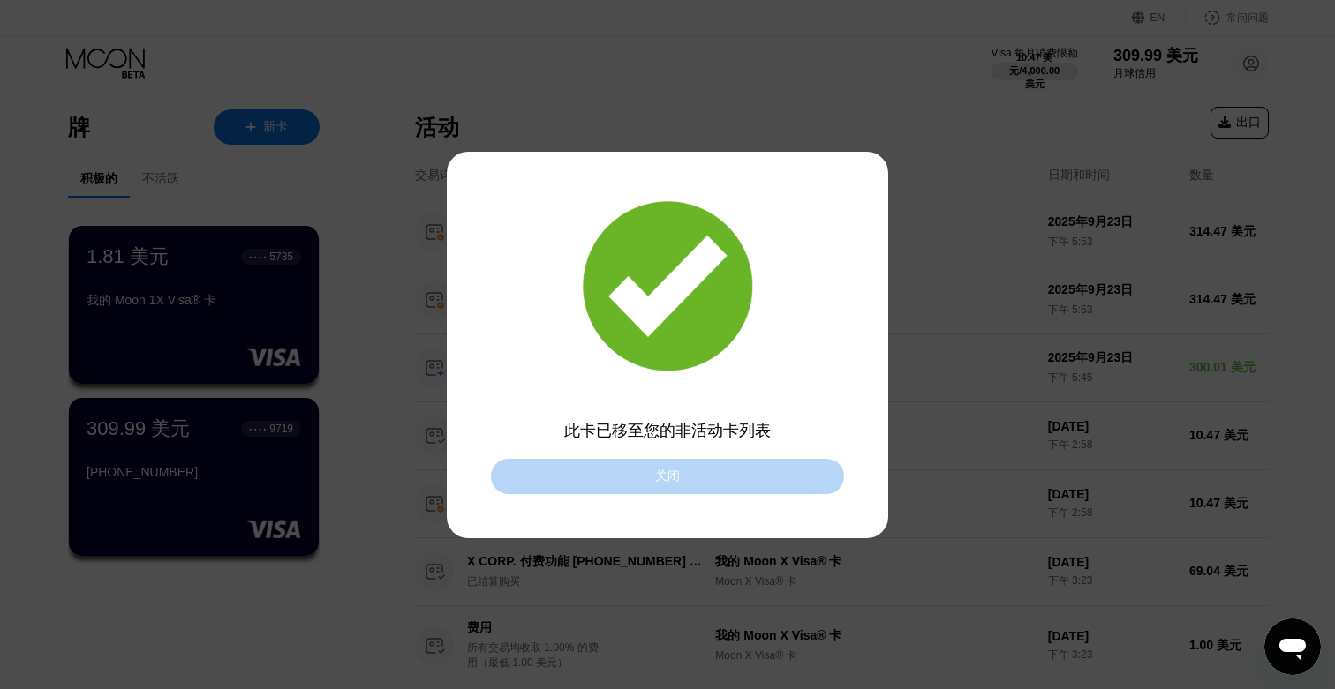
click at [726, 479] on div "关闭" at bounding box center [667, 476] width 353 height 35
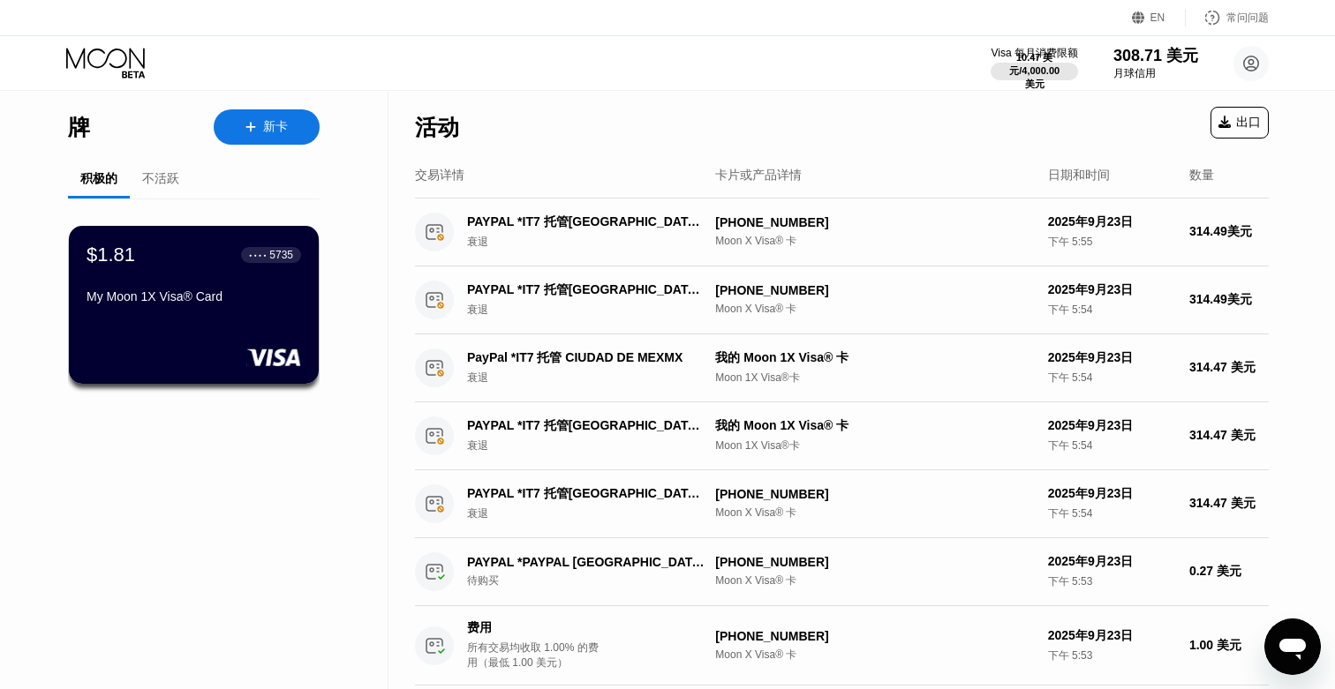
click at [156, 187] on div "不活跃" at bounding box center [160, 179] width 37 height 16
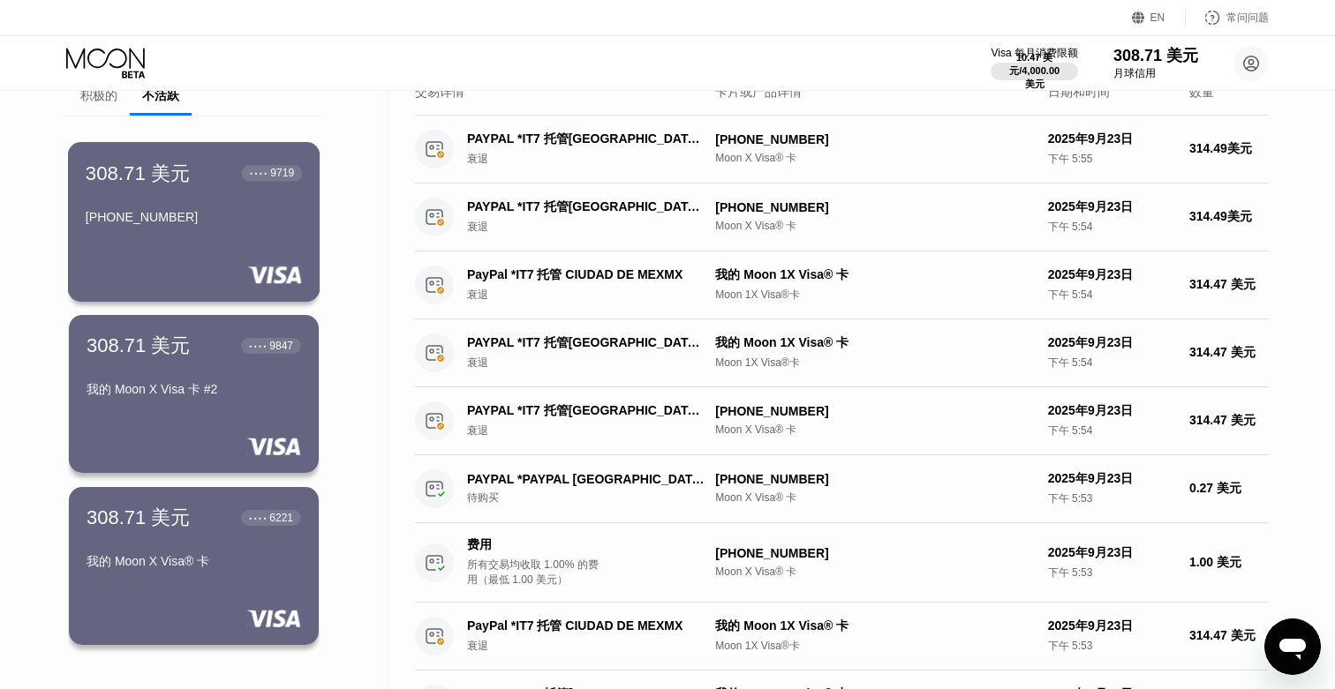
scroll to position [85, 0]
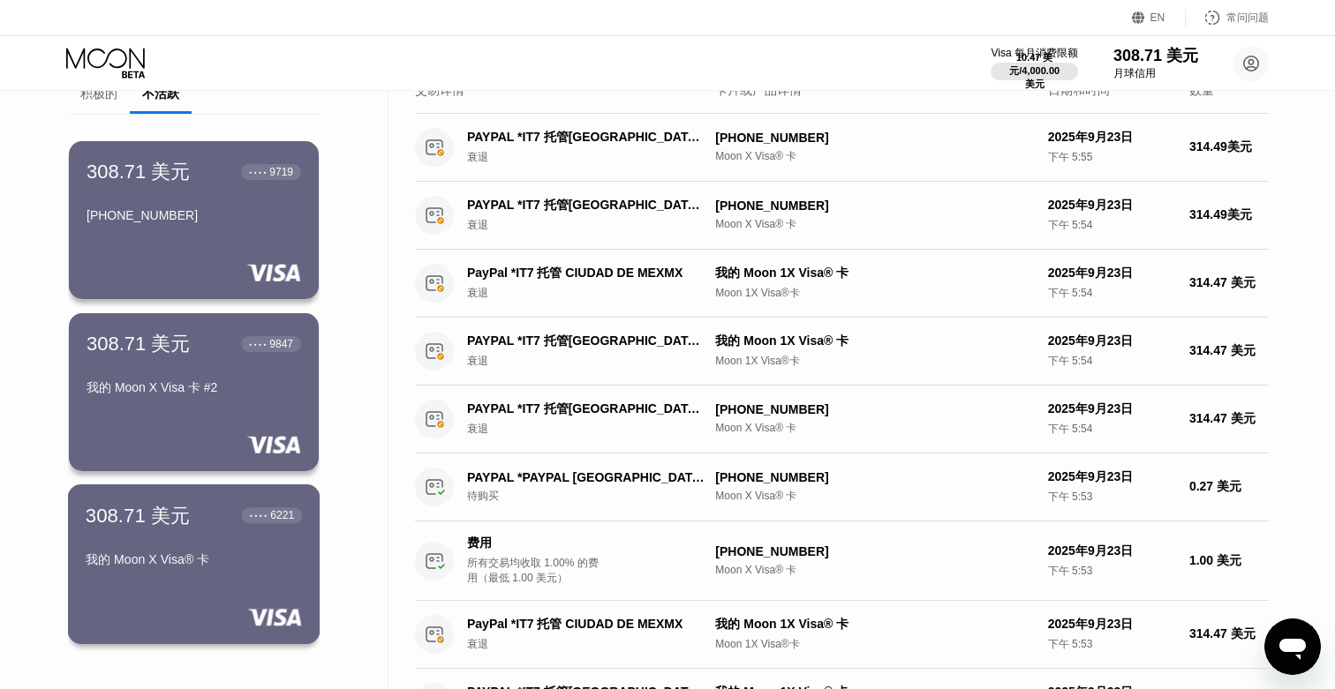
click at [208, 561] on font "我的 Moon X Visa® 卡" at bounding box center [148, 560] width 124 height 14
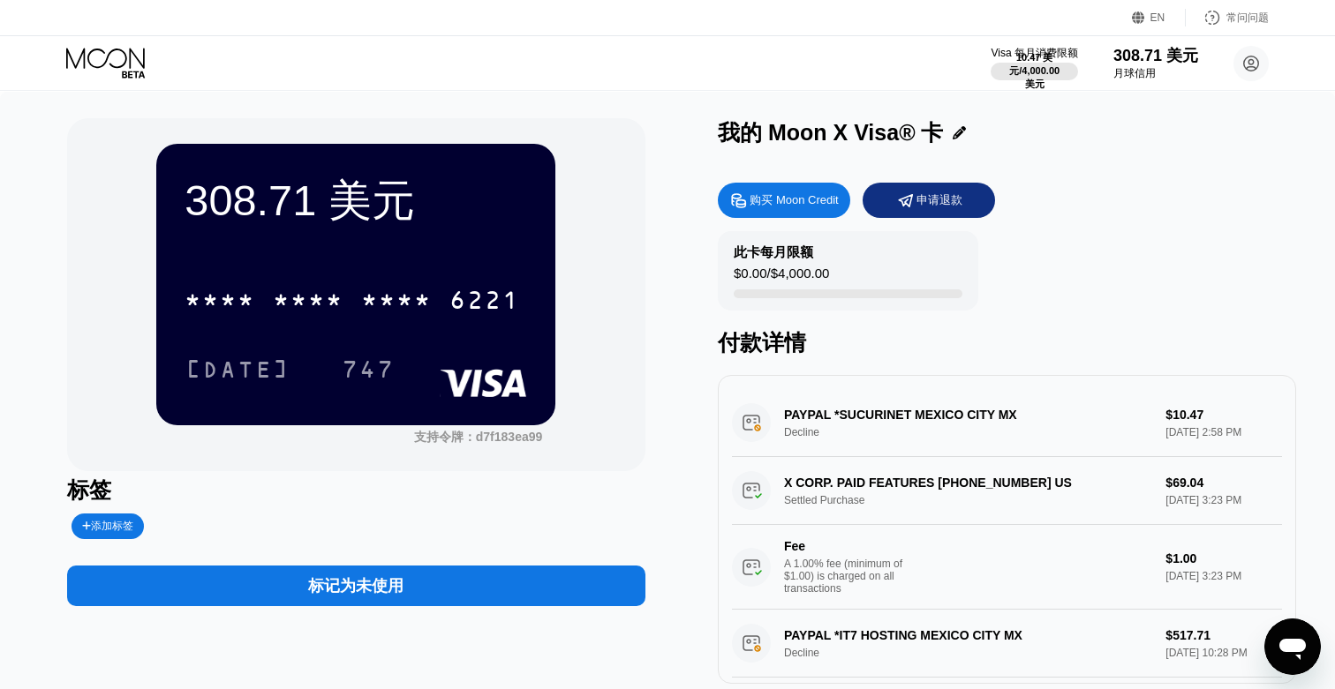
click at [528, 586] on div "标记为未使用" at bounding box center [356, 586] width 578 height 41
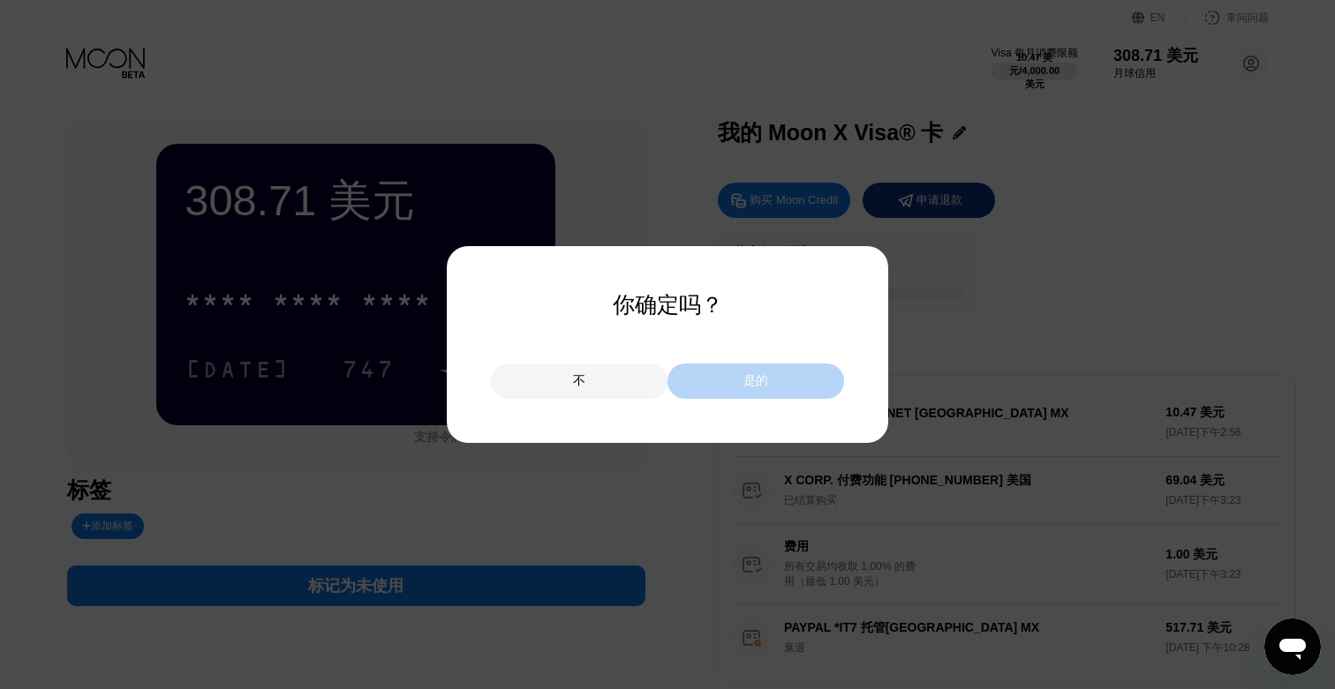
click at [806, 388] on div "是的" at bounding box center [755, 381] width 177 height 35
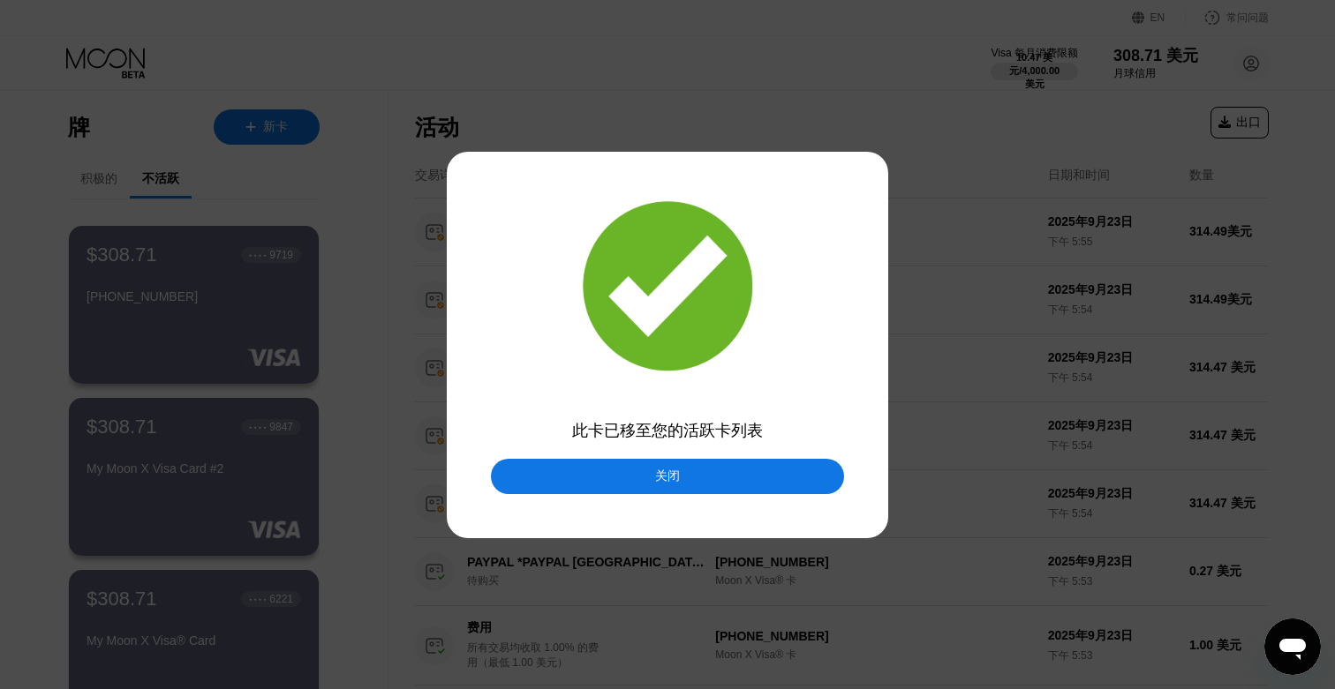
click at [704, 468] on div "关闭" at bounding box center [667, 476] width 353 height 35
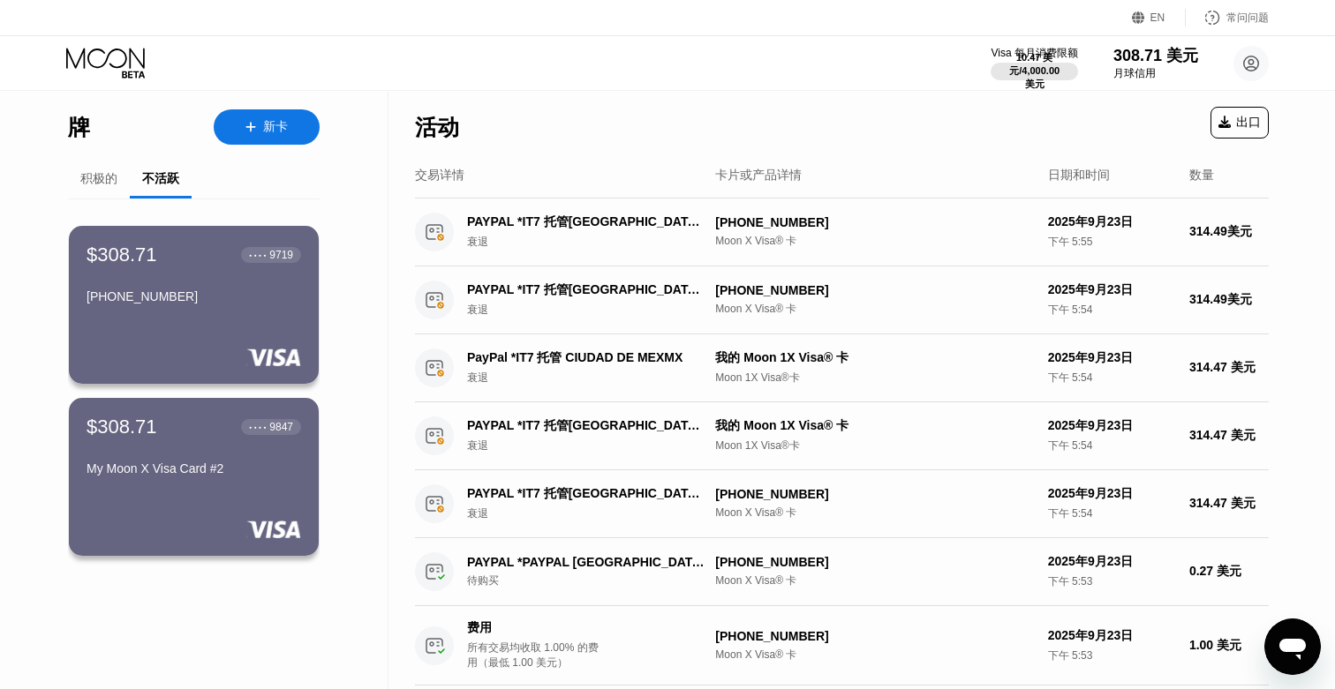
click at [92, 184] on font "积极的" at bounding box center [98, 178] width 37 height 14
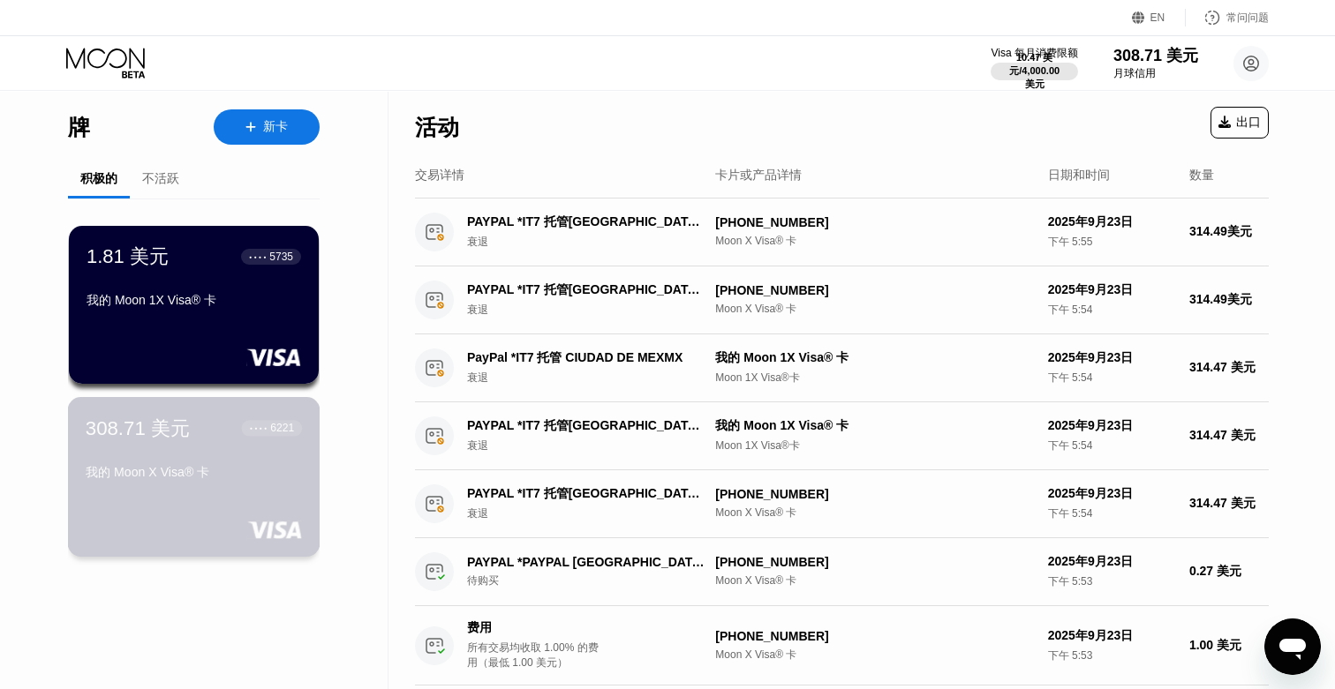
click at [227, 441] on div "308.71 美元 ● ● ● ● 6221" at bounding box center [194, 428] width 216 height 26
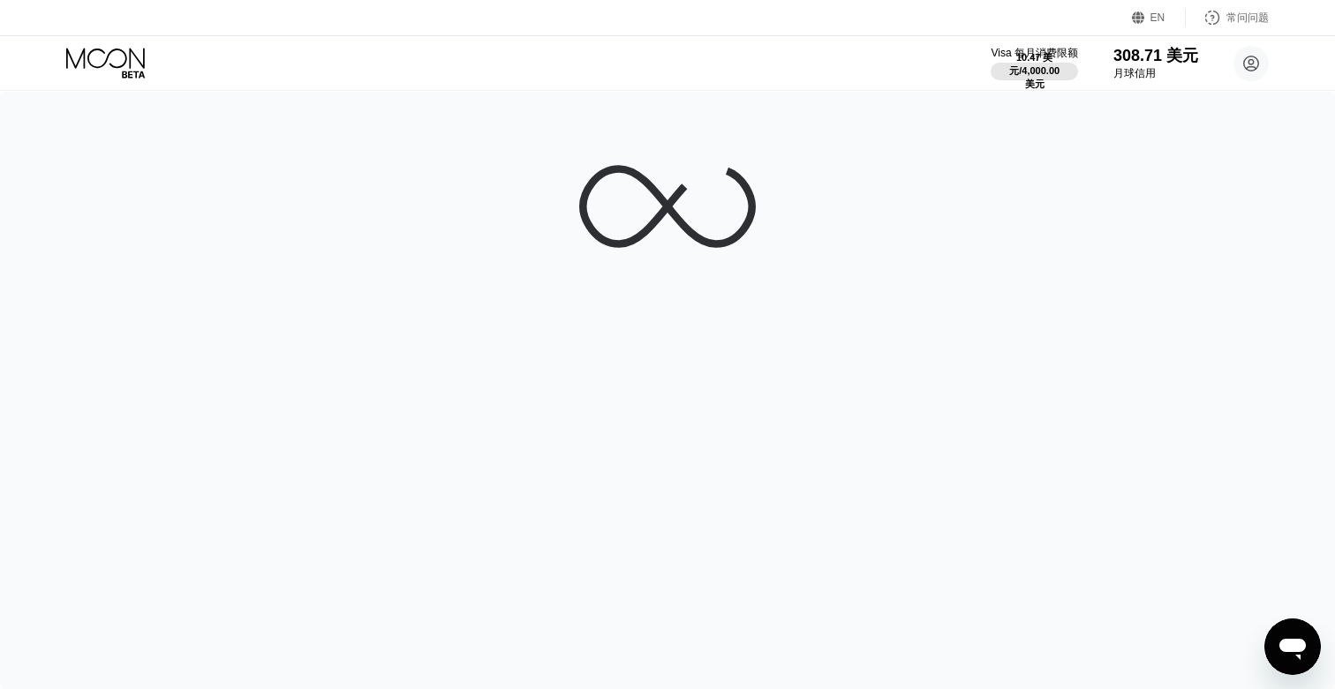
click at [693, 267] on icon at bounding box center [667, 206] width 177 height 177
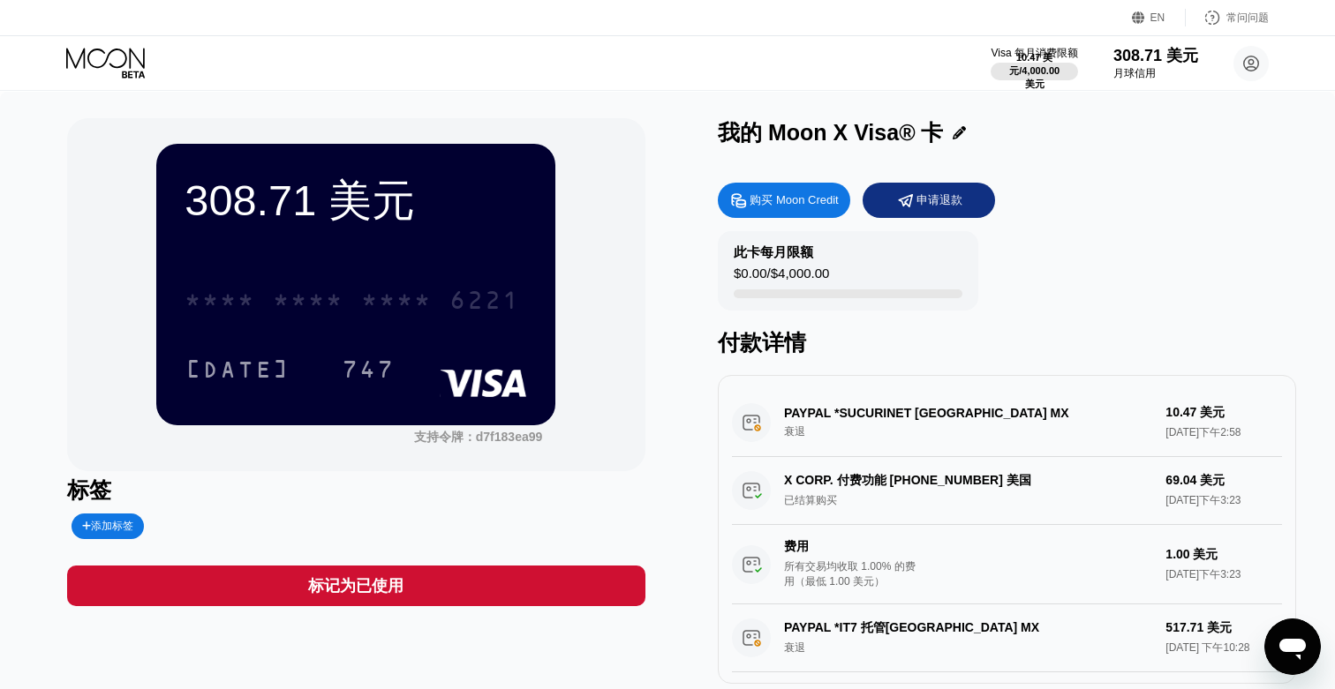
click at [414, 316] on font "*" at bounding box center [423, 303] width 18 height 28
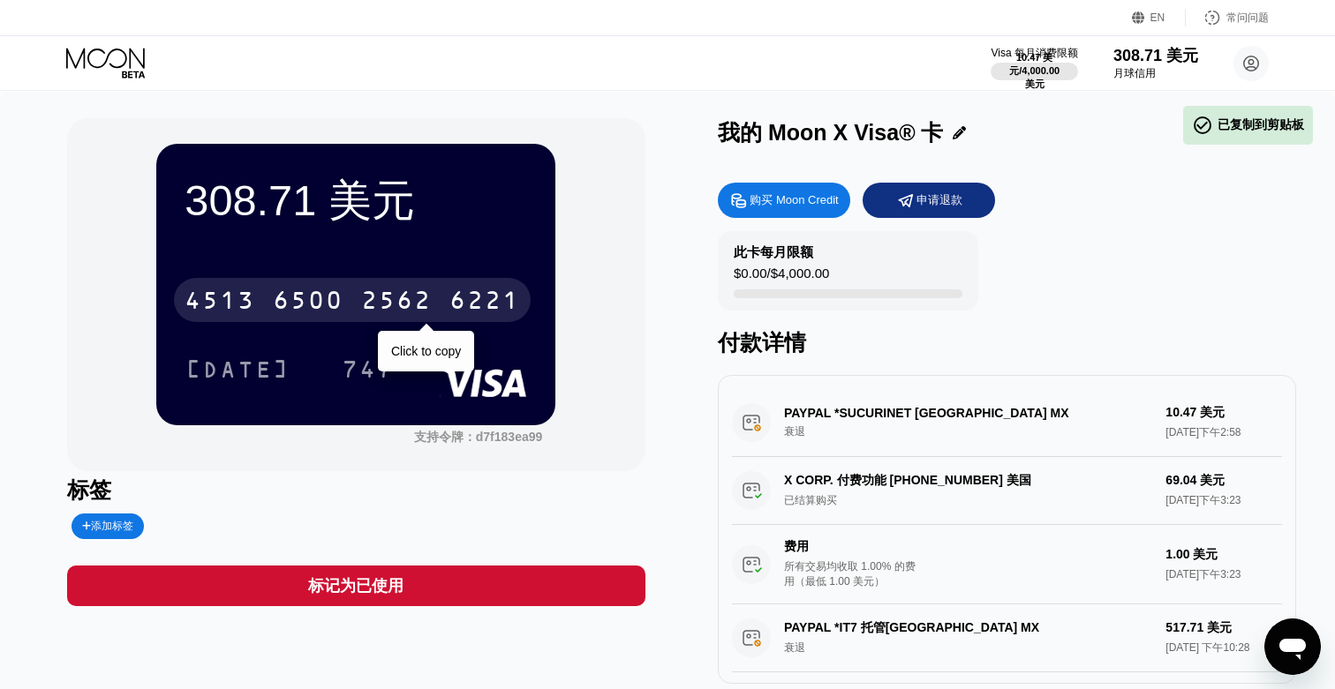
click at [471, 289] on font "6221" at bounding box center [484, 303] width 71 height 28
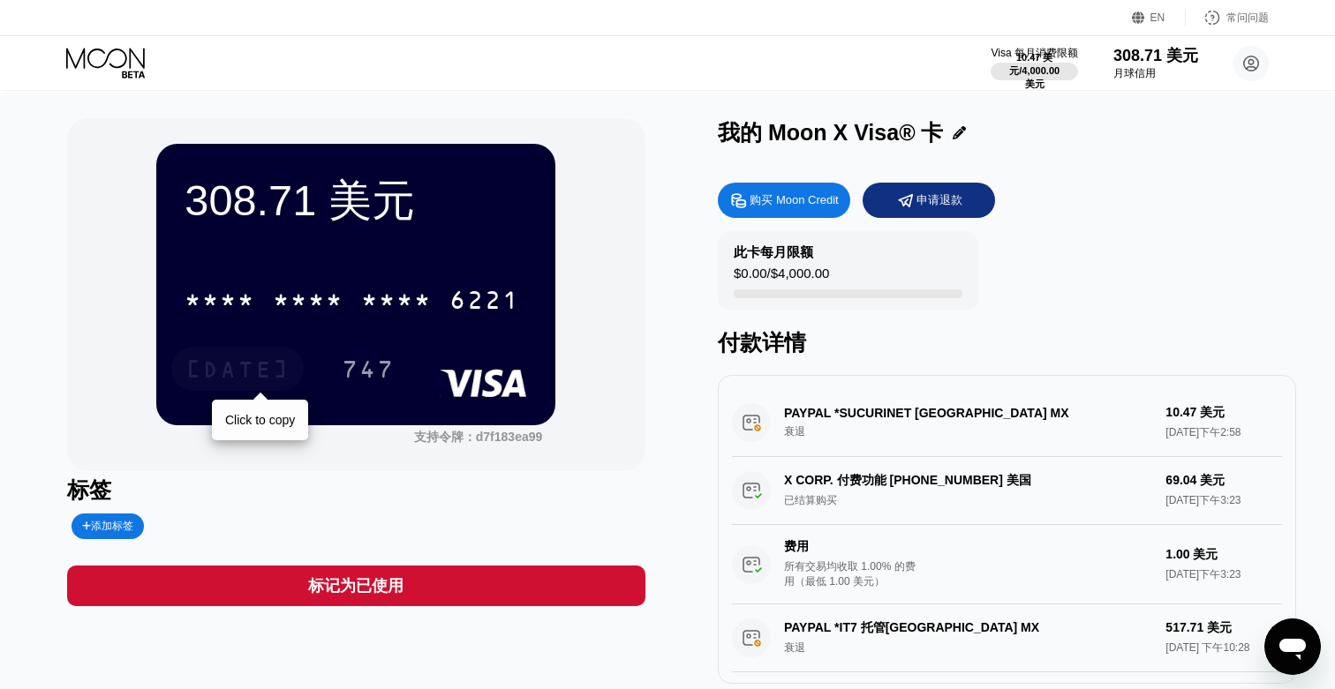
click at [235, 379] on font "[DATE]" at bounding box center [237, 371] width 106 height 28
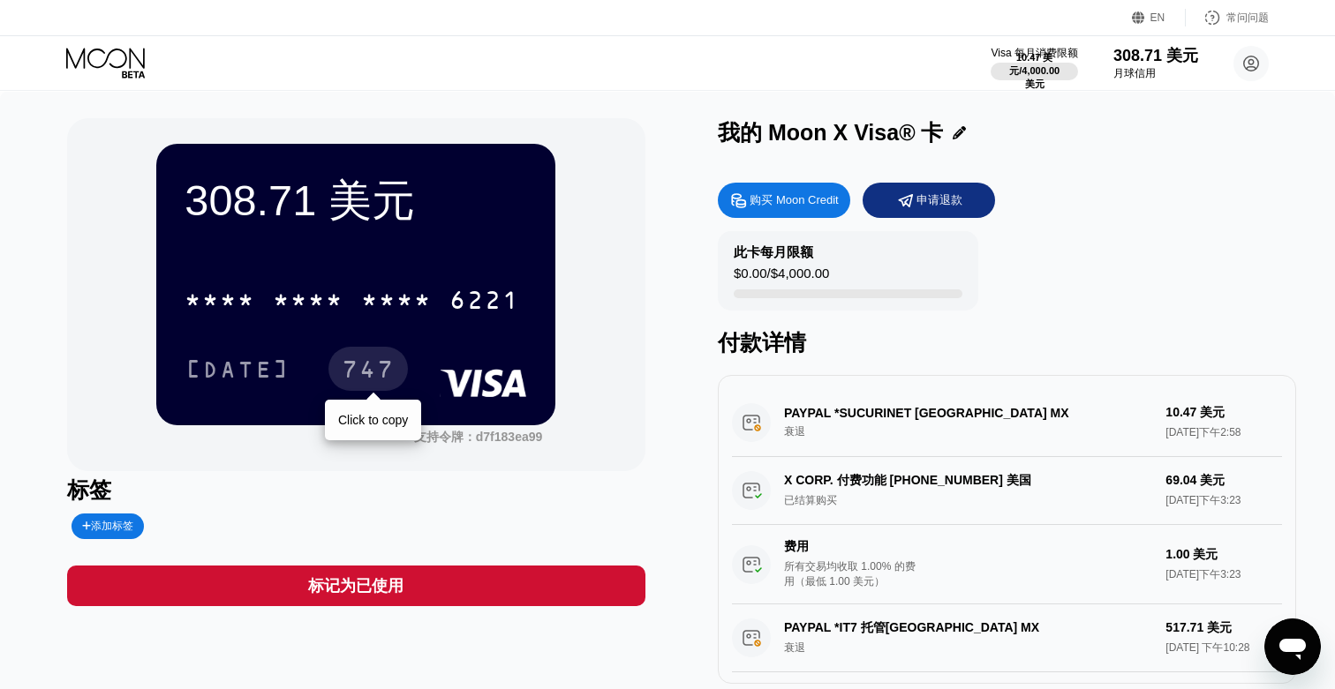
click at [388, 375] on font "747" at bounding box center [368, 371] width 53 height 28
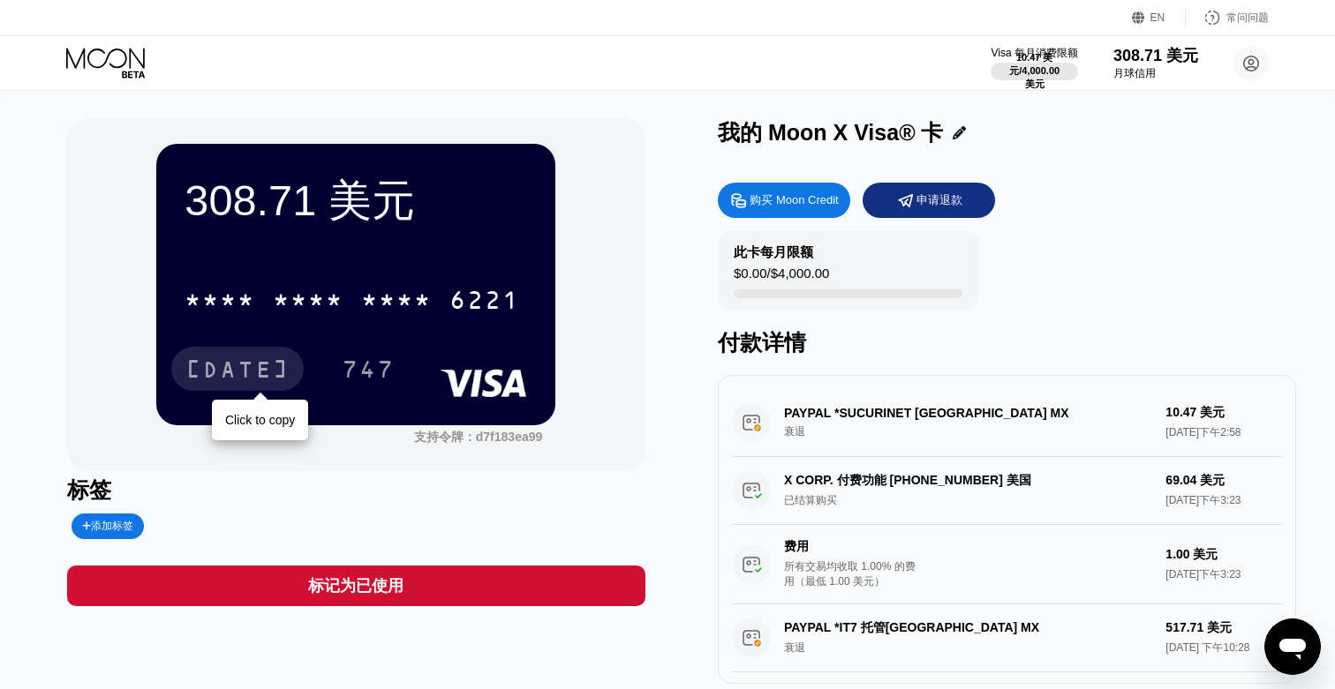
click at [274, 386] on font "[DATE]" at bounding box center [237, 371] width 106 height 28
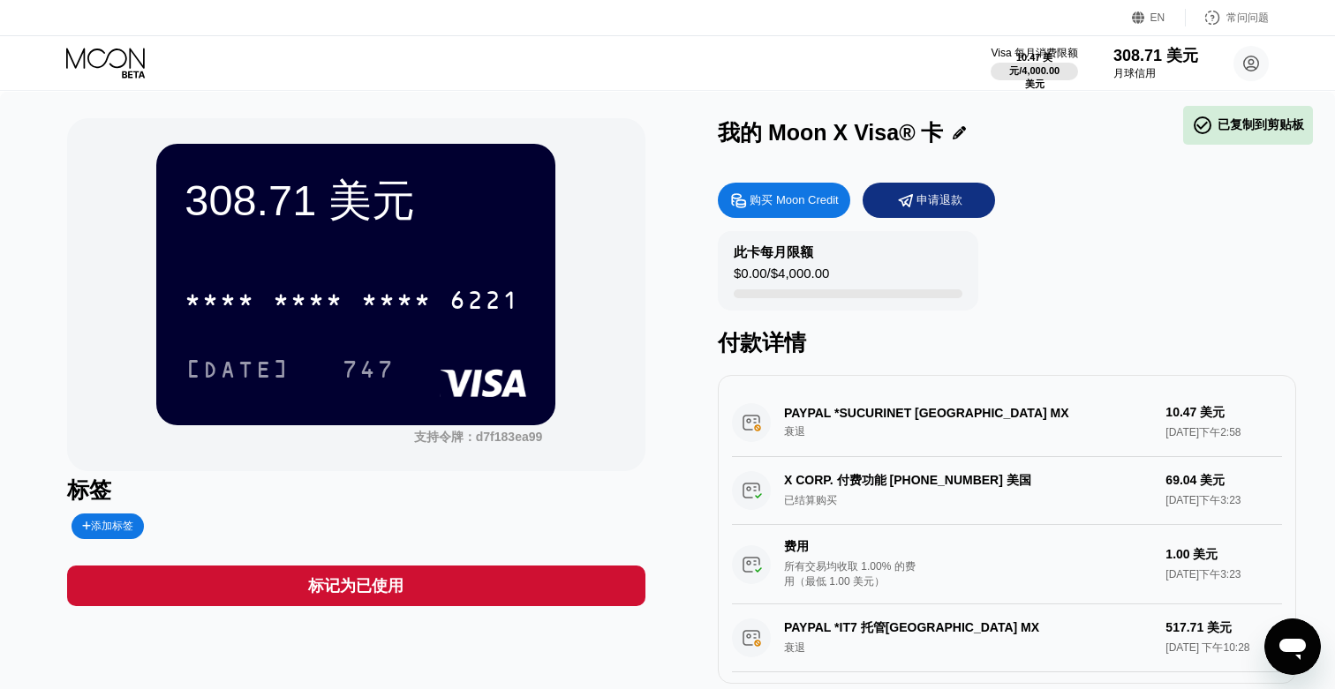
click at [114, 51] on icon at bounding box center [107, 63] width 82 height 31
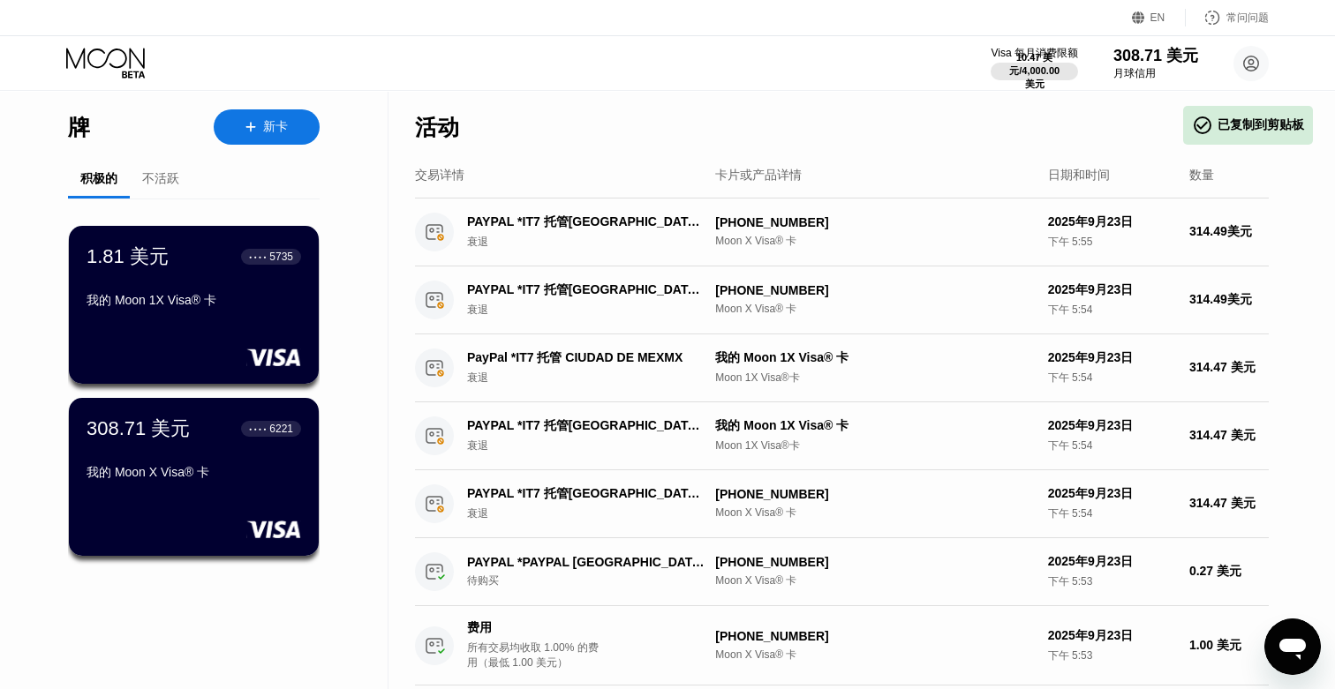
click at [172, 171] on div "不活跃" at bounding box center [160, 179] width 37 height 16
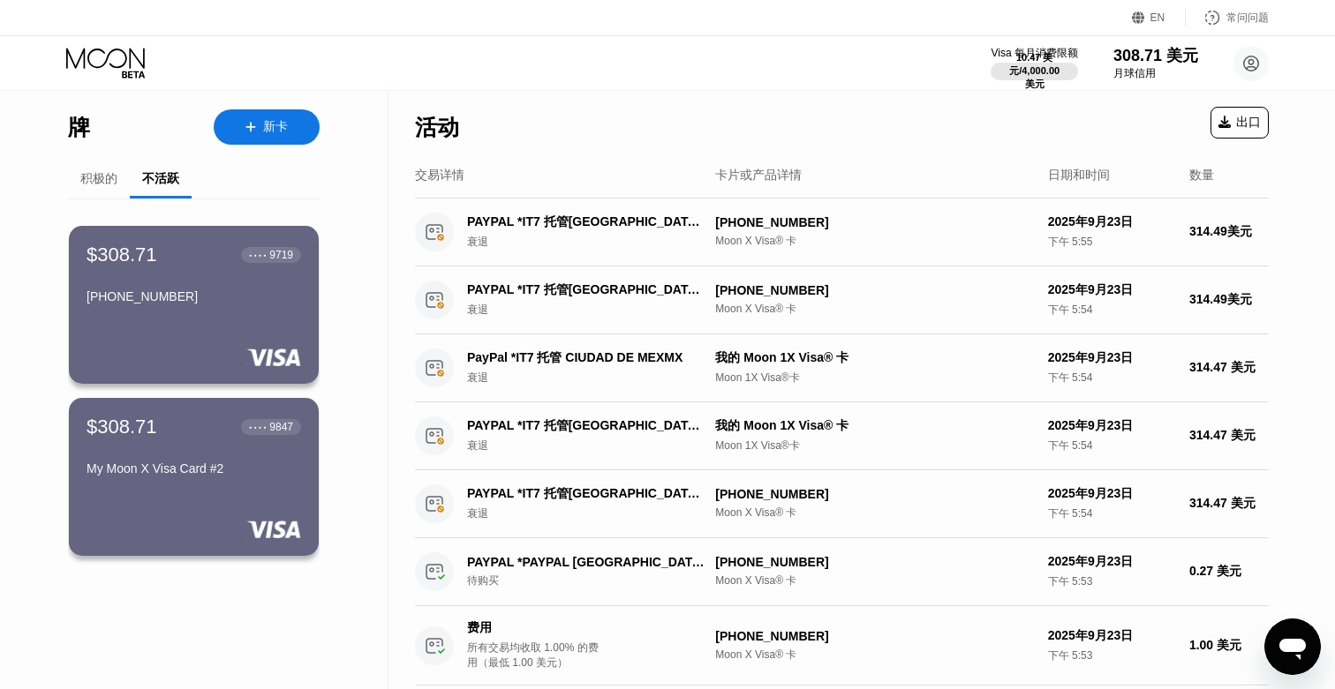
click at [235, 322] on div "$308.71 ● ● ● ● 9719 [PHONE_NUMBER]" at bounding box center [194, 305] width 250 height 158
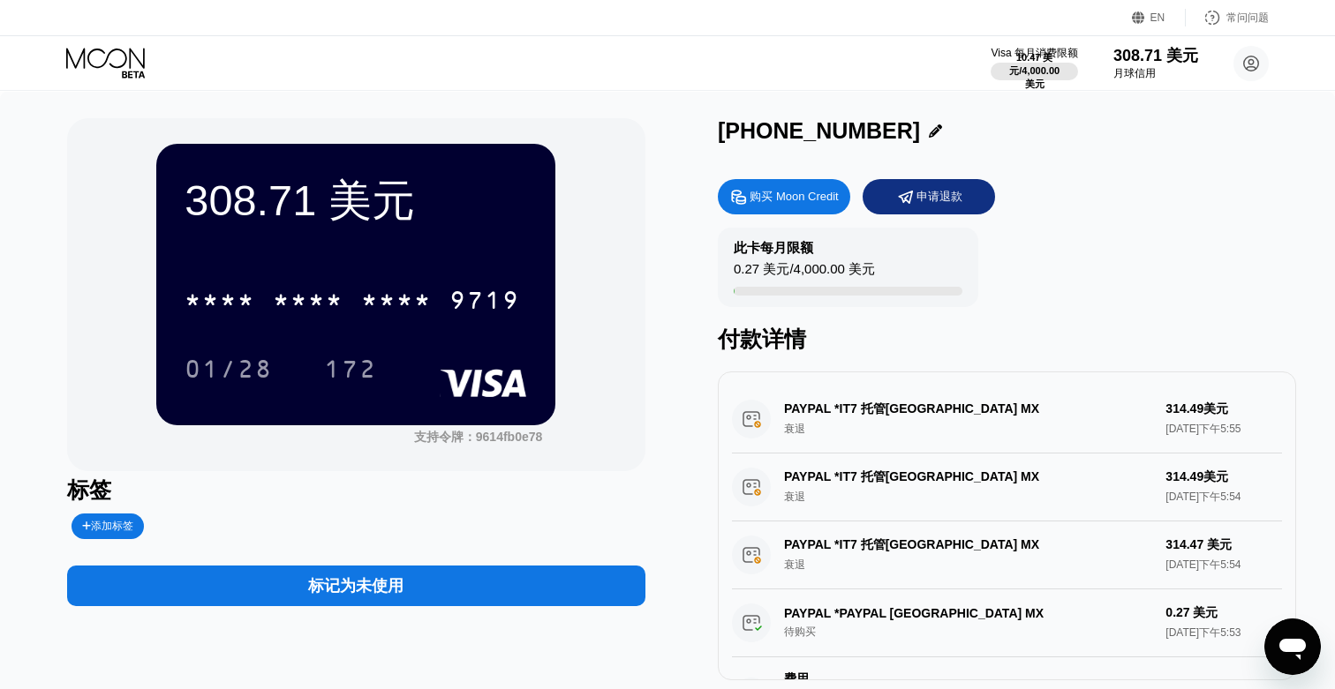
click at [528, 579] on div "标记为未使用" at bounding box center [356, 586] width 578 height 41
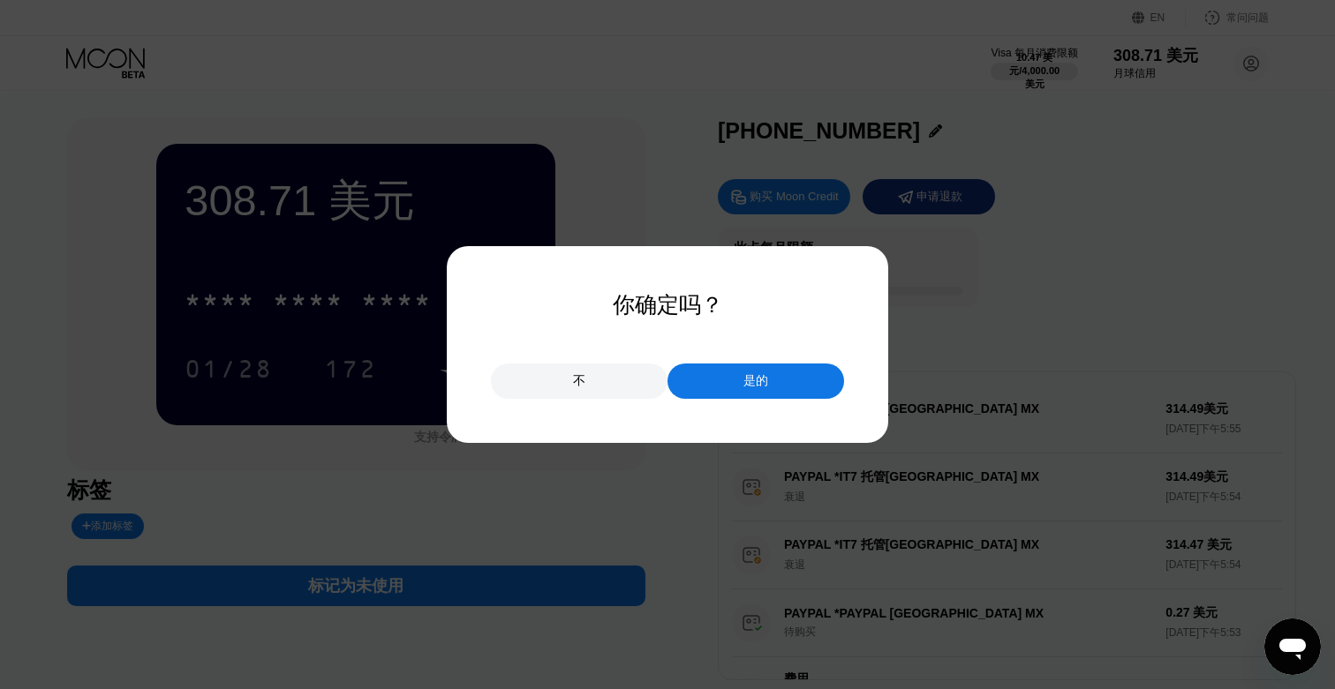
click at [780, 372] on div "是的" at bounding box center [755, 381] width 177 height 35
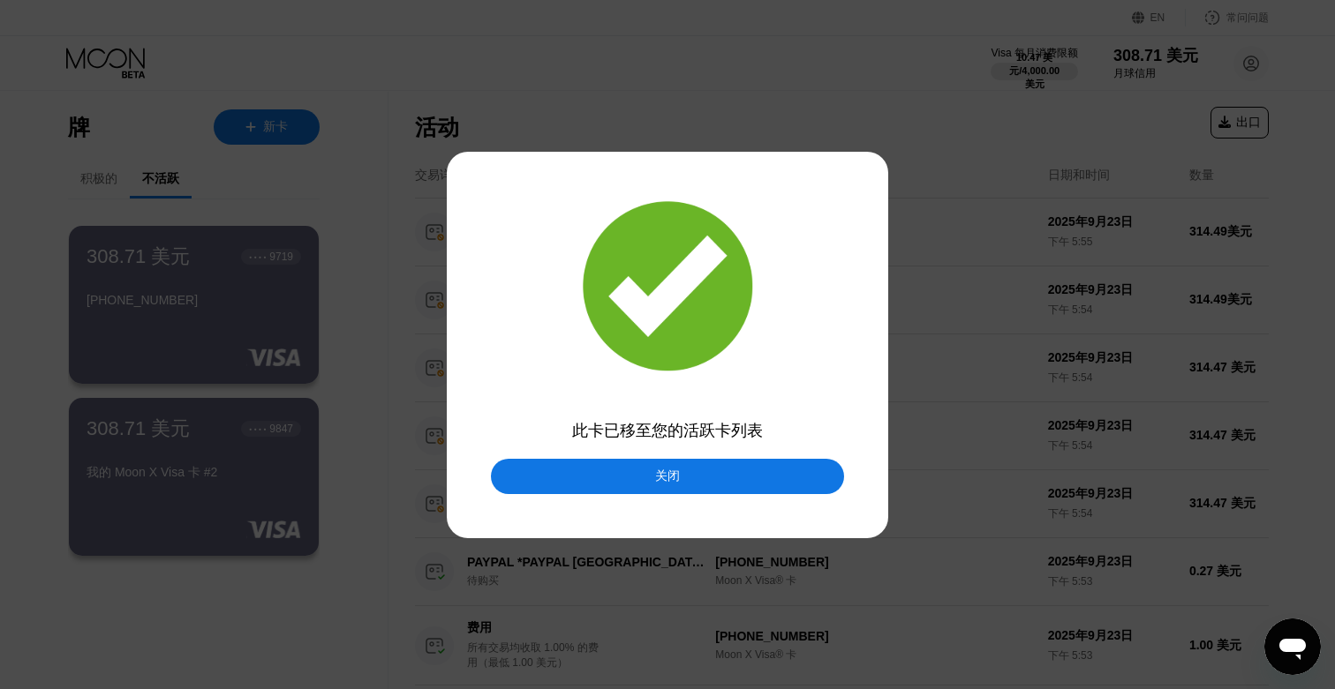
click at [736, 461] on div "关闭" at bounding box center [667, 476] width 353 height 35
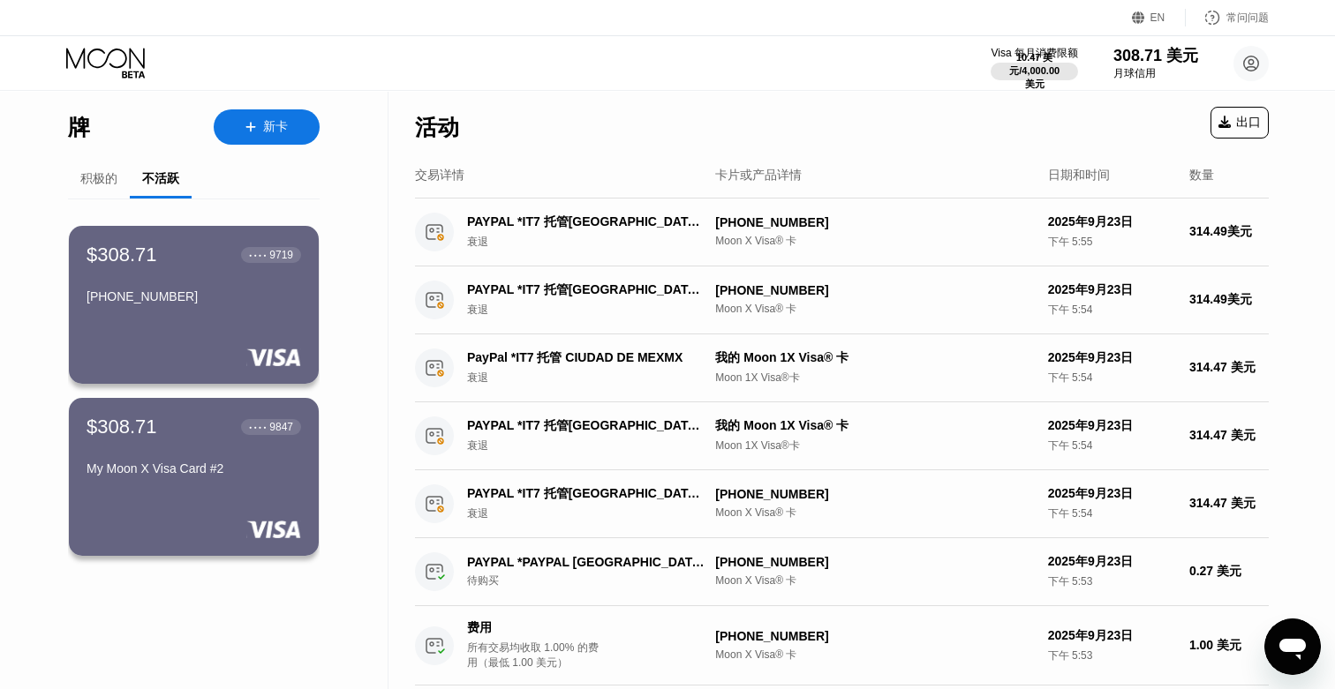
click at [107, 182] on font "积极的" at bounding box center [98, 178] width 37 height 14
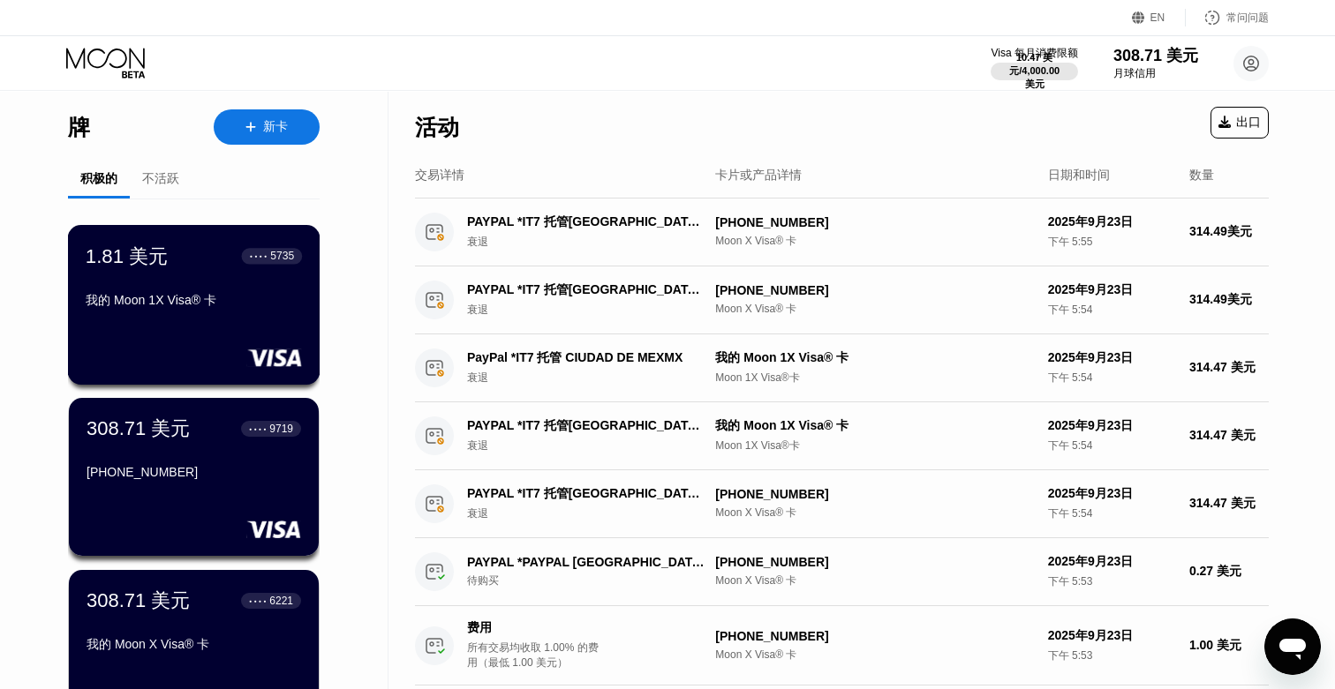
click at [193, 274] on div "1.81 美元 ● ● ● ● 5735 我的 Moon 1X Visa® 卡" at bounding box center [194, 279] width 216 height 73
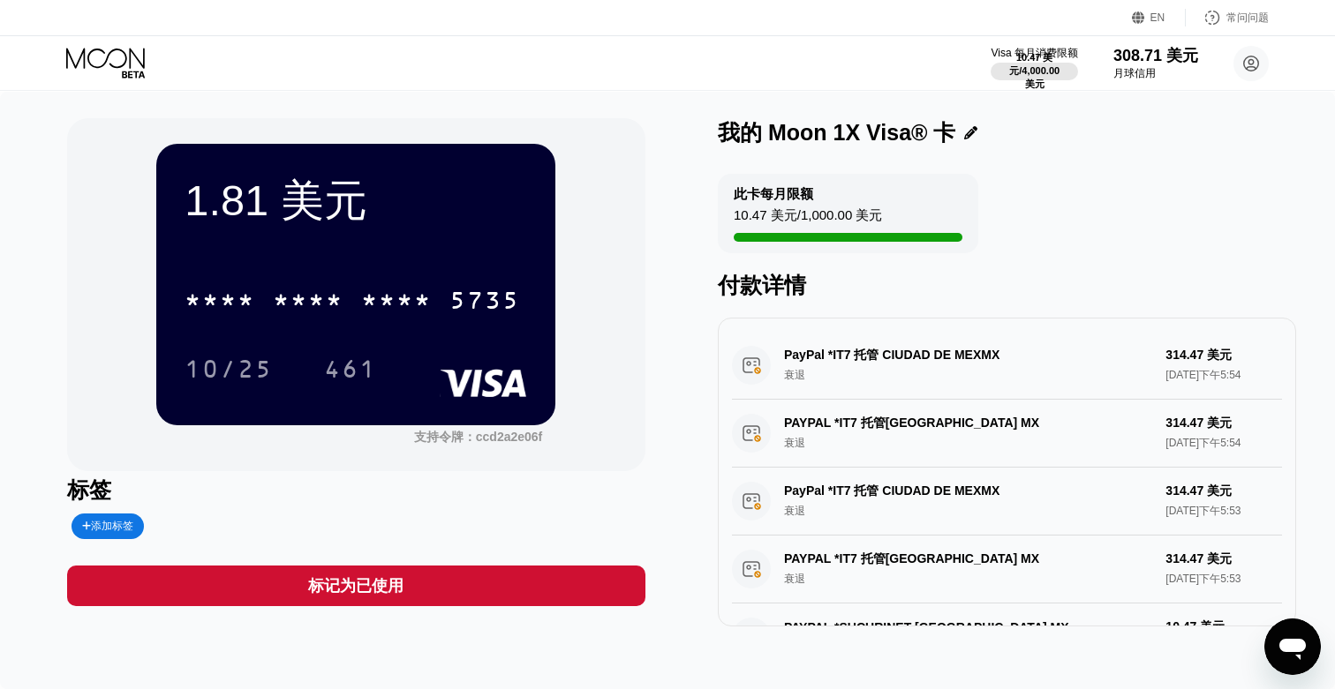
click at [67, 54] on icon at bounding box center [105, 59] width 79 height 20
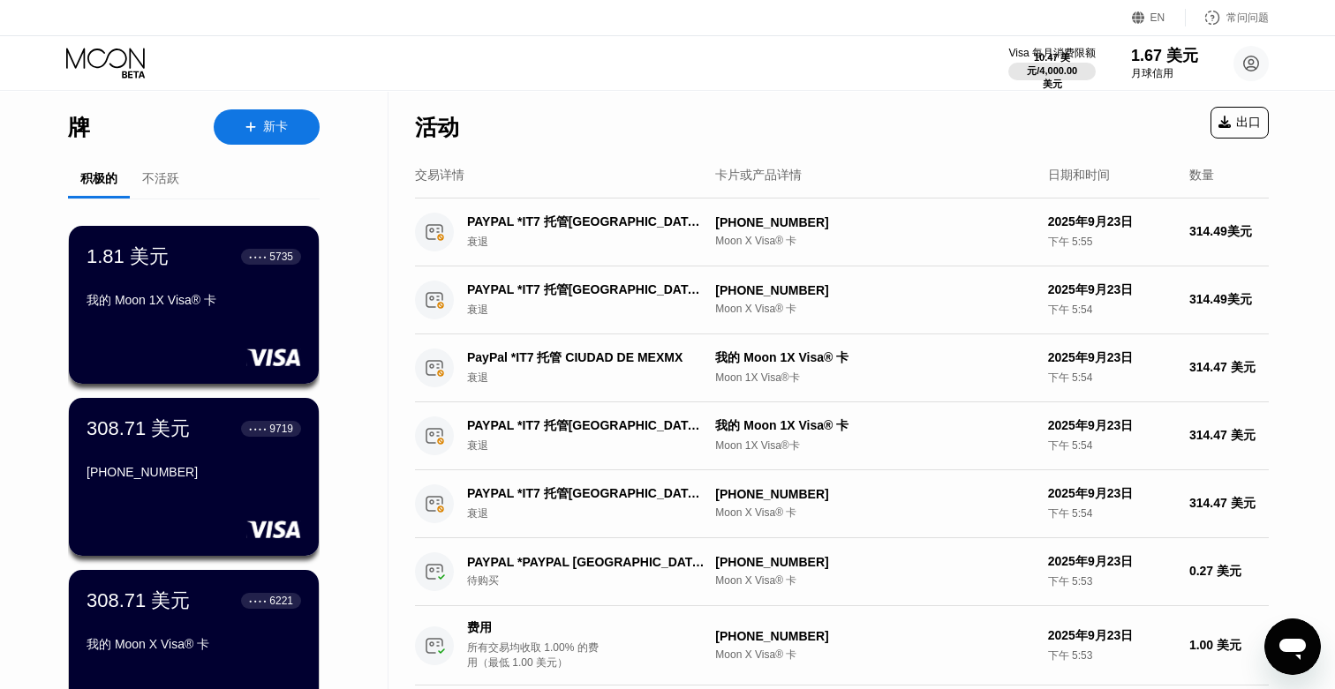
click at [67, 54] on icon at bounding box center [105, 59] width 79 height 20
